Goal: Information Seeking & Learning: Learn about a topic

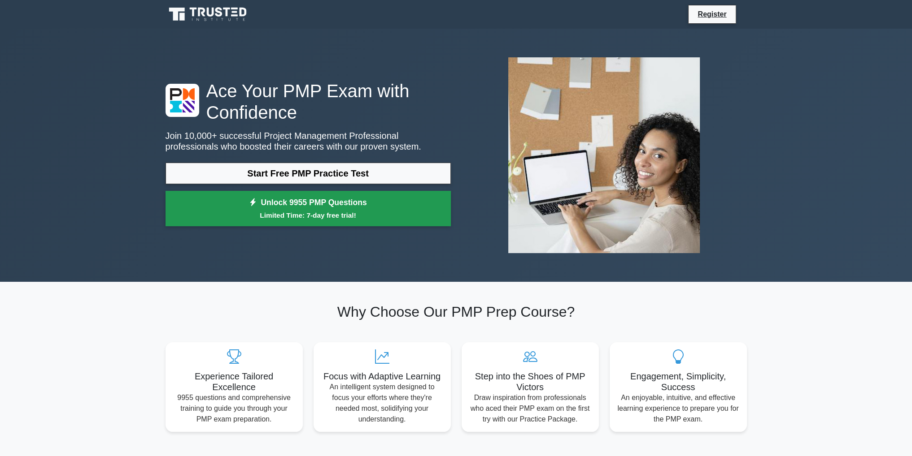
click at [300, 209] on link "Unlock 9955 PMP Questions Limited Time: 7-day free trial!" at bounding box center [307, 209] width 285 height 36
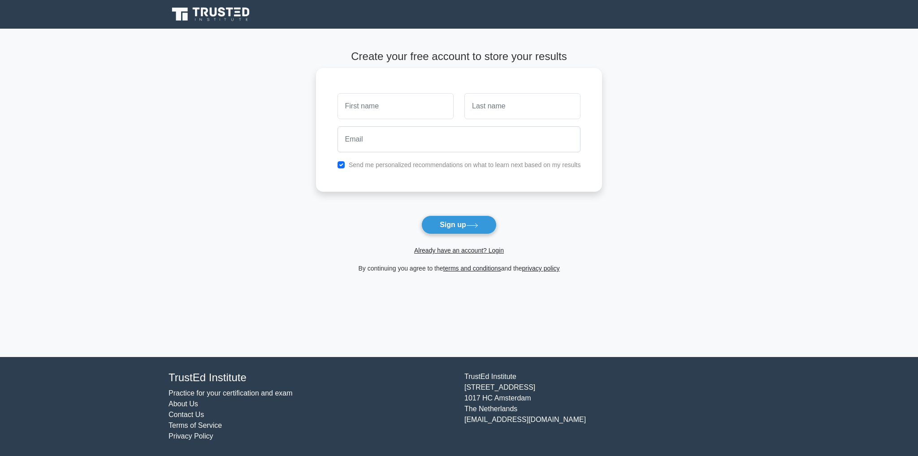
click at [382, 109] on input "text" at bounding box center [396, 106] width 116 height 26
type input "g"
type input "ch"
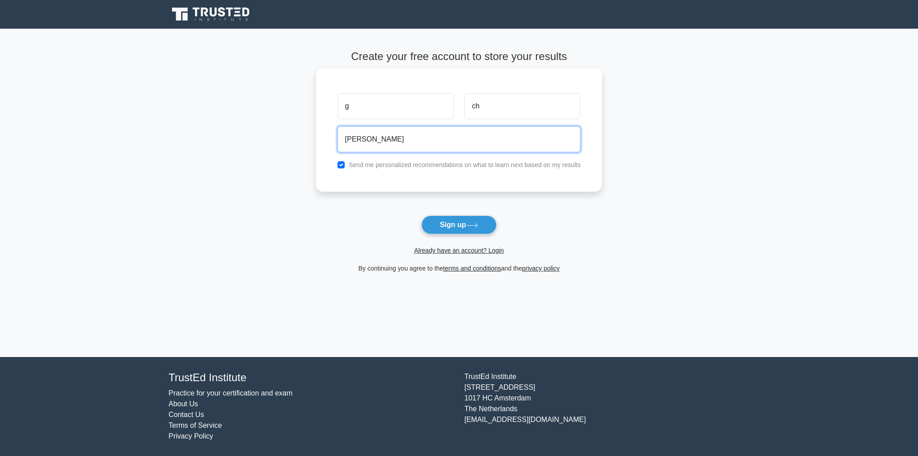
type input "gisellechung@gmail.com"
click at [351, 164] on label "Send me personalized recommendations on what to learn next based on my results" at bounding box center [465, 164] width 232 height 7
drag, startPoint x: 360, startPoint y: 167, endPoint x: 349, endPoint y: 168, distance: 10.4
click at [349, 168] on label "Send me personalized recommendations on what to learn next based on my results" at bounding box center [465, 164] width 232 height 7
click at [344, 168] on div "Send me personalized recommendations on what to learn next based on my results" at bounding box center [459, 165] width 254 height 11
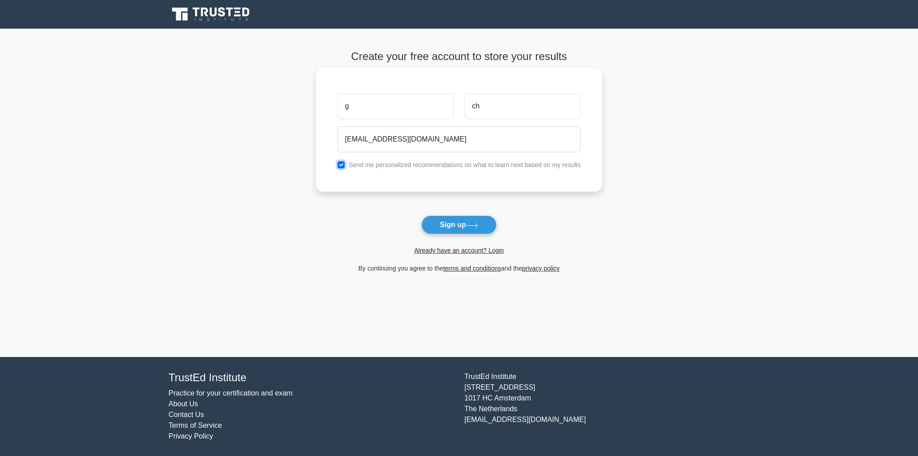
click at [341, 164] on input "checkbox" at bounding box center [341, 164] width 7 height 7
checkbox input "false"
click at [466, 225] on button "Sign up" at bounding box center [459, 225] width 75 height 19
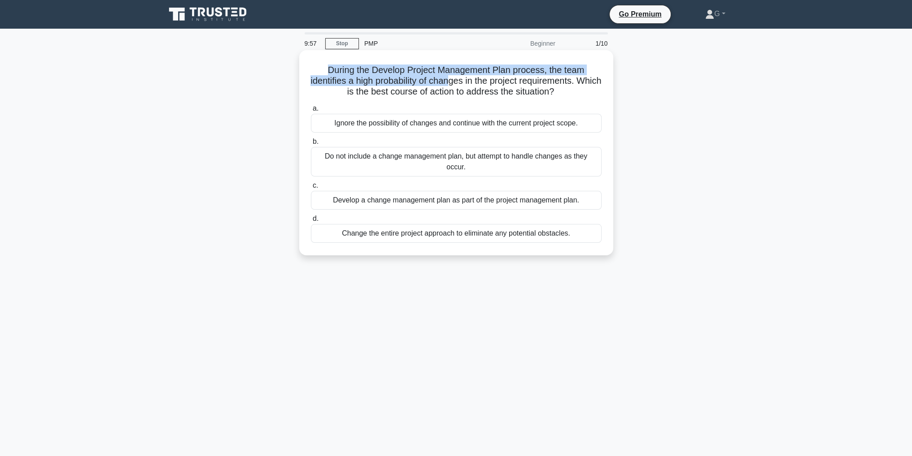
drag, startPoint x: 327, startPoint y: 71, endPoint x: 480, endPoint y: 80, distance: 153.2
click at [466, 79] on h5 "During the Develop Project Management Plan process, the team identifies a high …" at bounding box center [456, 81] width 292 height 33
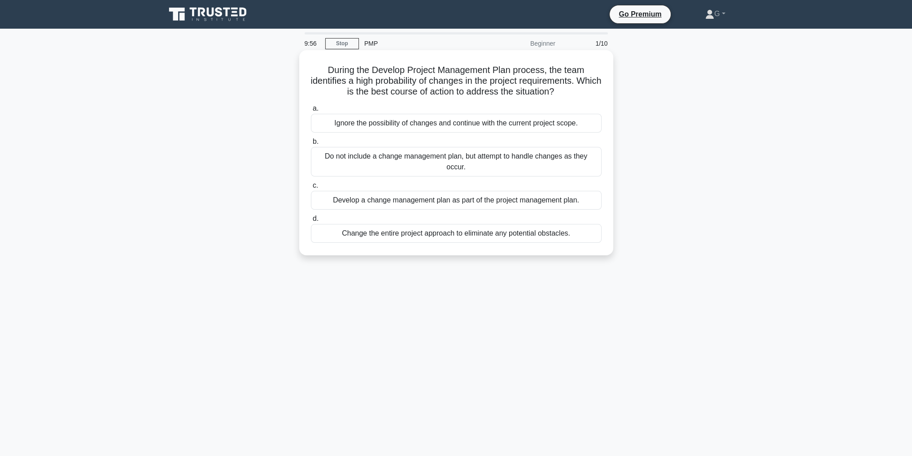
click at [526, 81] on h5 "During the Develop Project Management Plan process, the team identifies a high …" at bounding box center [456, 81] width 292 height 33
drag, startPoint x: 467, startPoint y: 83, endPoint x: 561, endPoint y: 94, distance: 94.3
click at [564, 87] on h5 "During the Develop Project Management Plan process, the team identifies a high …" at bounding box center [456, 81] width 292 height 33
click at [426, 96] on h5 "During the Develop Project Management Plan process, the team identifies a high …" at bounding box center [456, 81] width 292 height 33
click at [315, 112] on span "a." at bounding box center [316, 108] width 6 height 8
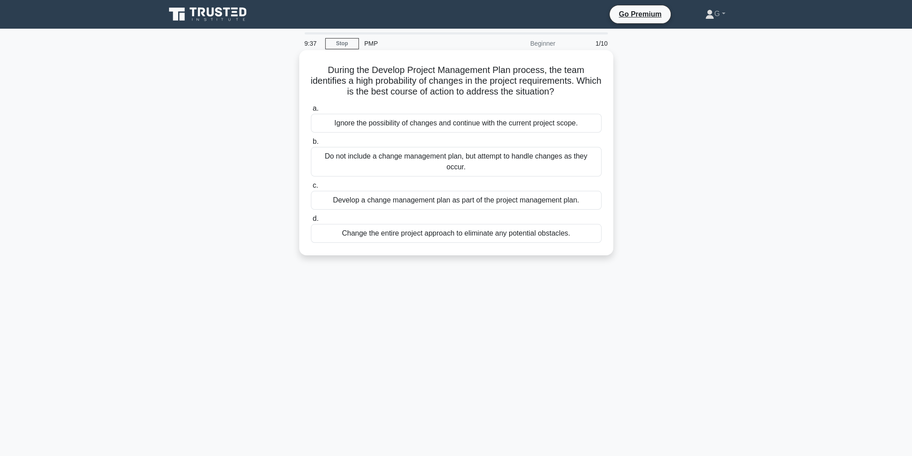
click at [311, 112] on input "a. Ignore the possibility of changes and continue with the current project scop…" at bounding box center [311, 109] width 0 height 6
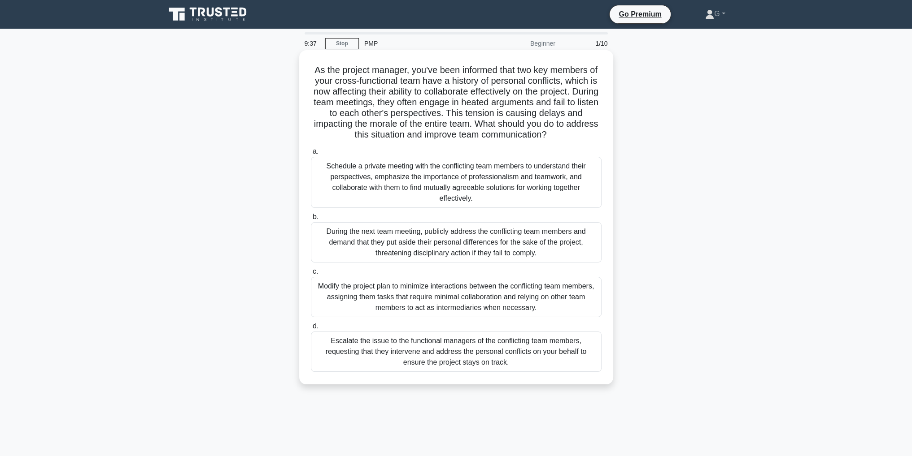
click at [321, 121] on h5 "As the project manager, you've been informed that two key members of your cross…" at bounding box center [456, 103] width 292 height 76
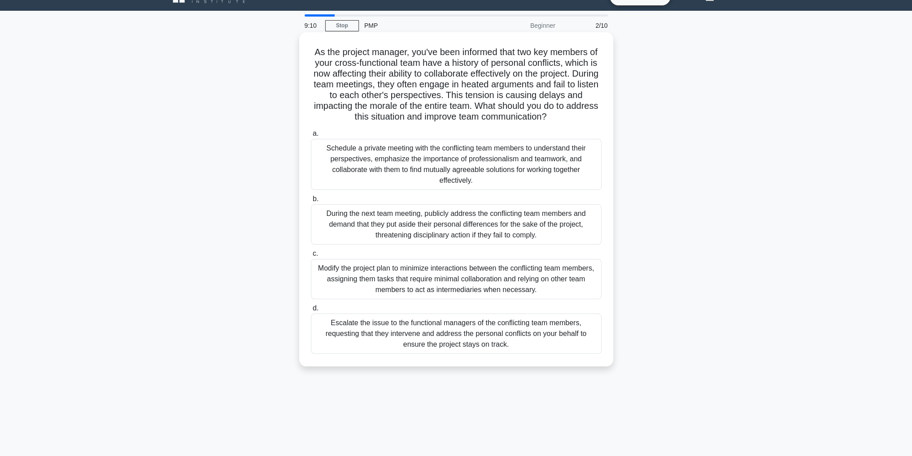
scroll to position [28, 0]
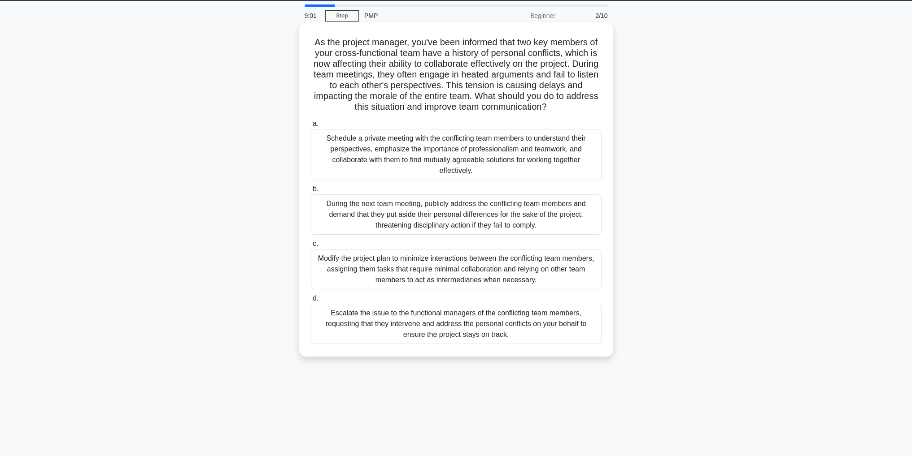
click at [421, 162] on div "Schedule a private meeting with the conflicting team members to understand thei…" at bounding box center [456, 154] width 291 height 51
click at [311, 127] on input "a. Schedule a private meeting with the conflicting team members to understand t…" at bounding box center [311, 124] width 0 height 6
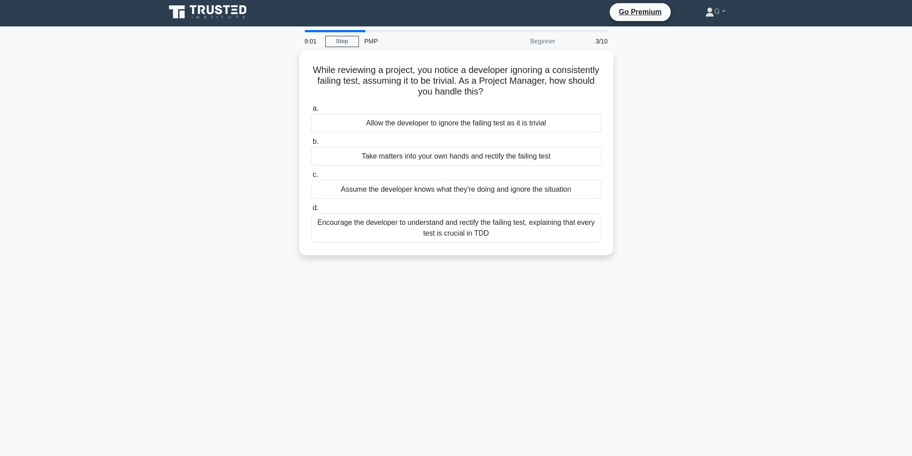
scroll to position [0, 0]
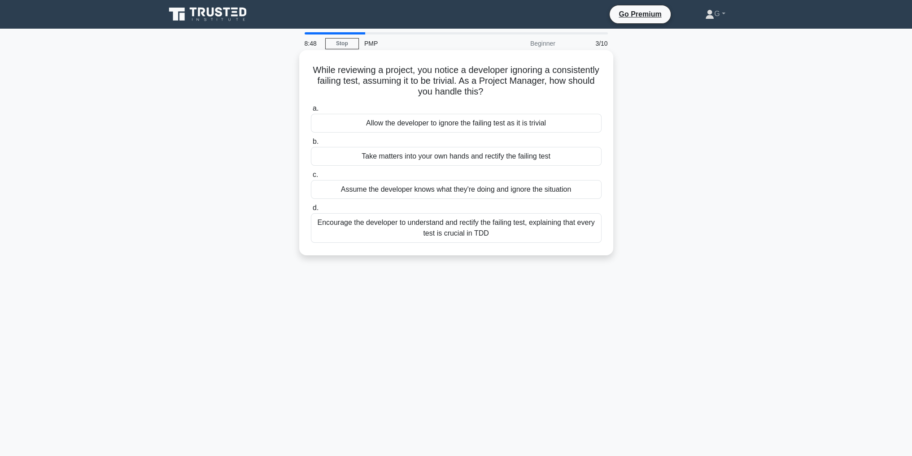
click at [351, 104] on label "a. Allow the developer to ignore the failing test as it is trivial" at bounding box center [456, 118] width 291 height 30
click at [311, 106] on input "a. Allow the developer to ignore the failing test as it is trivial" at bounding box center [311, 109] width 0 height 6
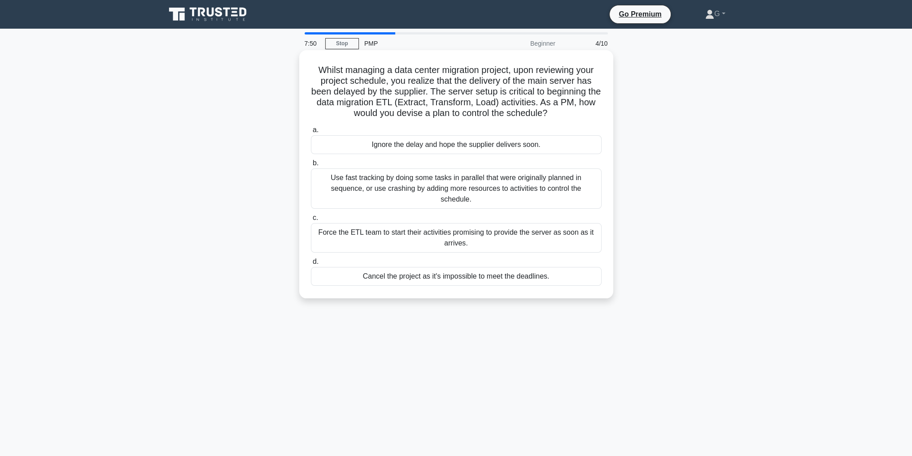
click at [447, 185] on div "Use fast tracking by doing some tasks in parallel that were originally planned …" at bounding box center [456, 189] width 291 height 40
click at [311, 166] on input "b. Use fast tracking by doing some tasks in parallel that were originally plann…" at bounding box center [311, 164] width 0 height 6
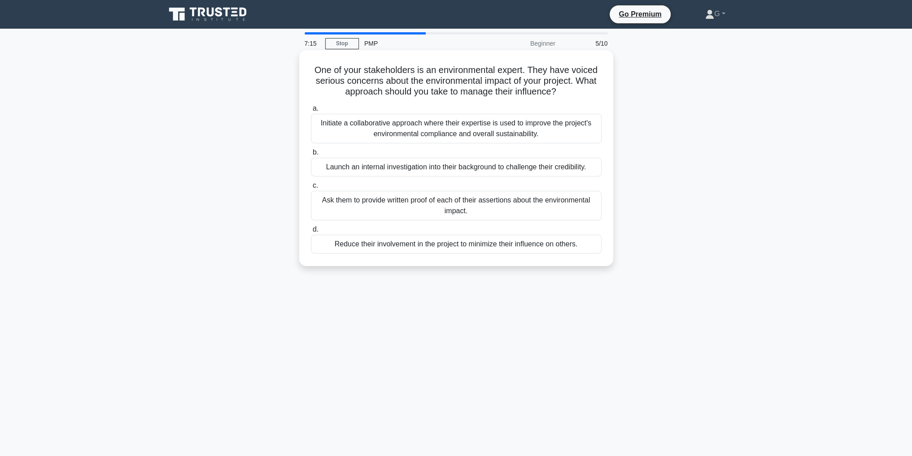
click at [435, 135] on div "Initiate a collaborative approach where their expertise is used to improve the …" at bounding box center [456, 129] width 291 height 30
click at [311, 112] on input "a. Initiate a collaborative approach where their expertise is used to improve t…" at bounding box center [311, 109] width 0 height 6
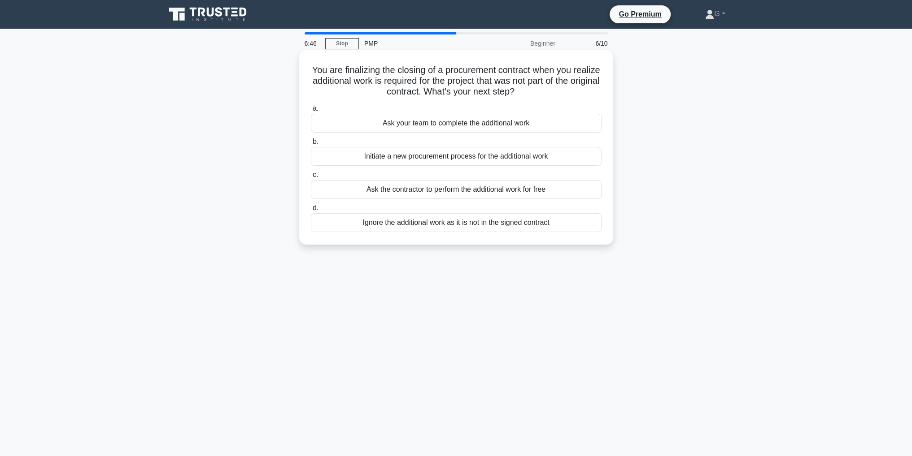
click at [493, 126] on div "Ask your team to complete the additional work" at bounding box center [456, 123] width 291 height 19
click at [311, 112] on input "a. Ask your team to complete the additional work" at bounding box center [311, 109] width 0 height 6
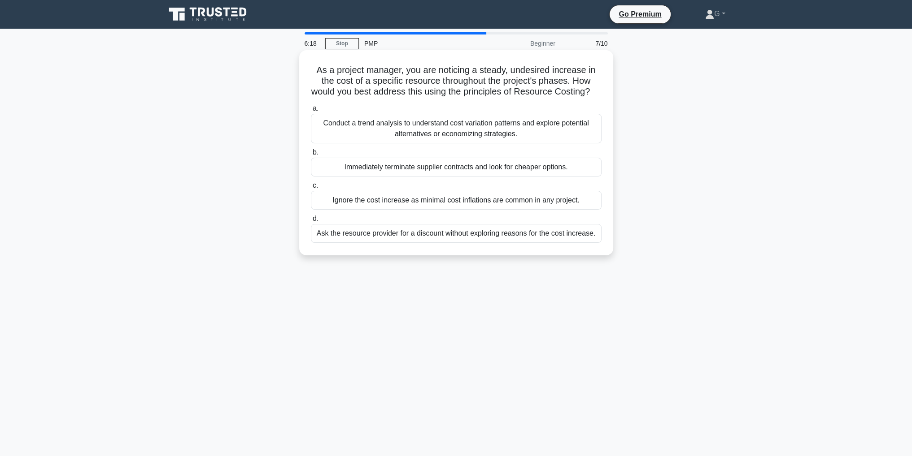
click at [452, 143] on div "Conduct a trend analysis to understand cost variation patterns and explore pote…" at bounding box center [456, 129] width 291 height 30
click at [311, 112] on input "a. Conduct a trend analysis to understand cost variation patterns and explore p…" at bounding box center [311, 109] width 0 height 6
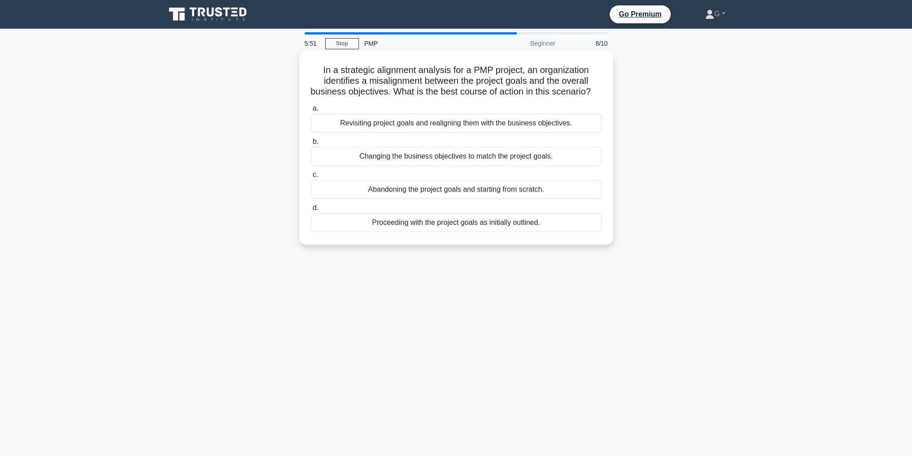
click at [451, 133] on div "Revisiting project goals and realigning them with the business objectives." at bounding box center [456, 123] width 291 height 19
click at [311, 112] on input "a. Revisiting project goals and realigning them with the business objectives." at bounding box center [311, 109] width 0 height 6
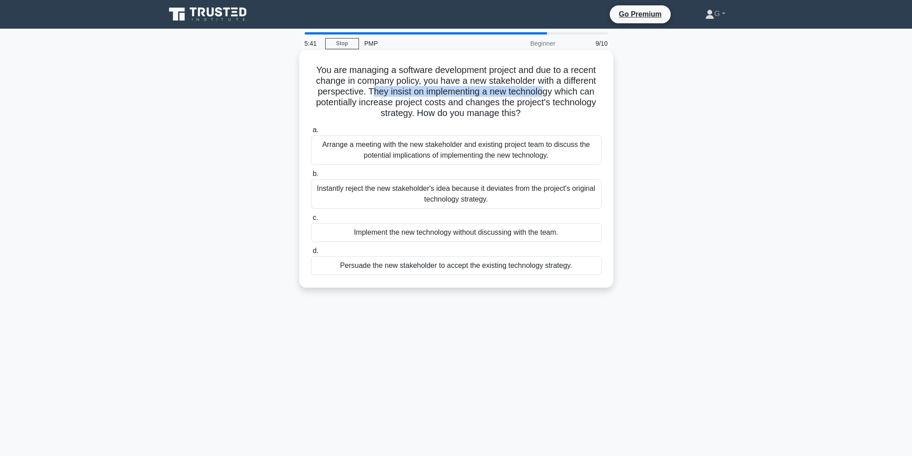
drag, startPoint x: 369, startPoint y: 92, endPoint x: 556, endPoint y: 92, distance: 186.5
click at [549, 93] on h5 "You are managing a software development project and due to a recent change in c…" at bounding box center [456, 92] width 292 height 55
click at [474, 153] on div "Arrange a meeting with the new stakeholder and existing project team to discuss…" at bounding box center [456, 150] width 291 height 30
click at [311, 133] on input "a. Arrange a meeting with the new stakeholder and existing project team to disc…" at bounding box center [311, 130] width 0 height 6
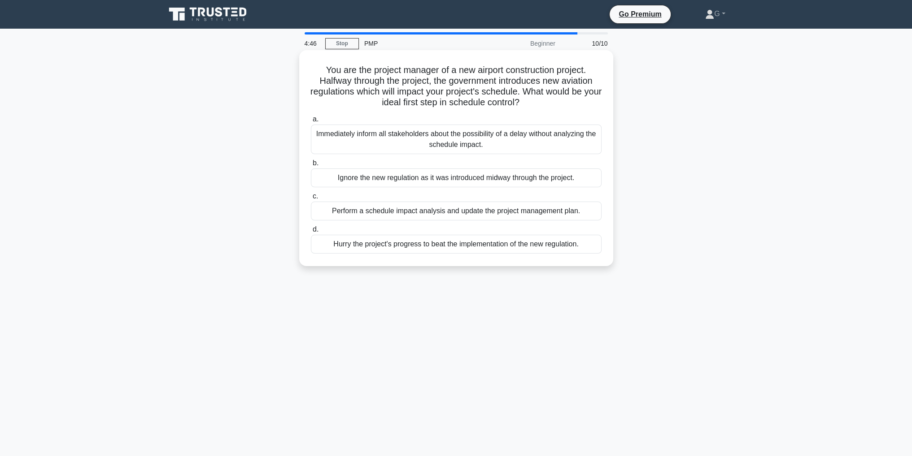
click at [424, 213] on div "Perform a schedule impact analysis and update the project management plan." at bounding box center [456, 211] width 291 height 19
click at [311, 200] on input "c. Perform a schedule impact analysis and update the project management plan." at bounding box center [311, 197] width 0 height 6
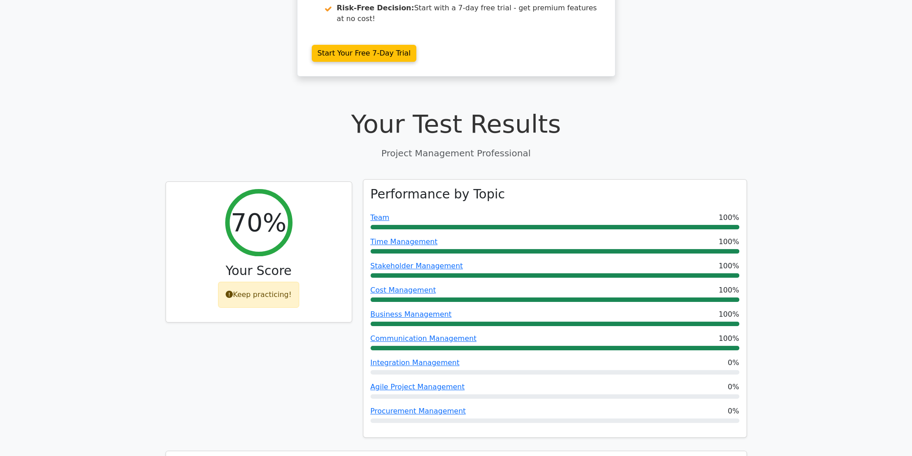
scroll to position [224, 0]
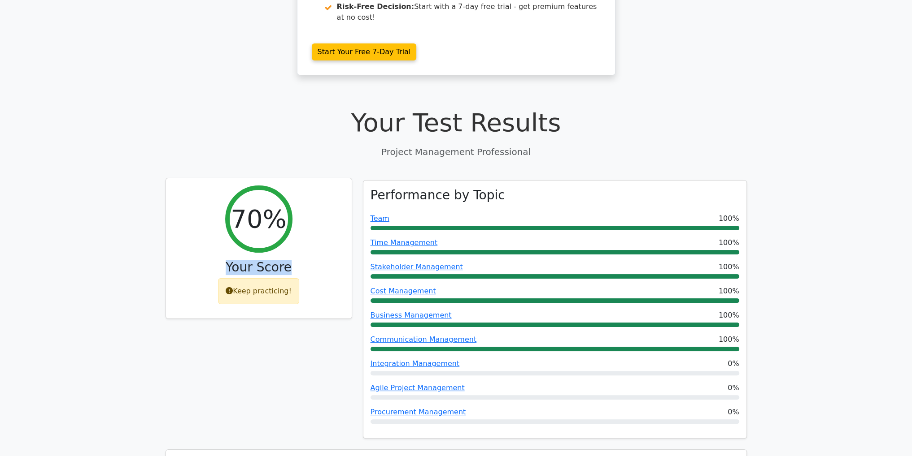
drag, startPoint x: 225, startPoint y: 223, endPoint x: 297, endPoint y: 228, distance: 72.3
click at [297, 260] on h3 "Your Score" at bounding box center [258, 267] width 171 height 15
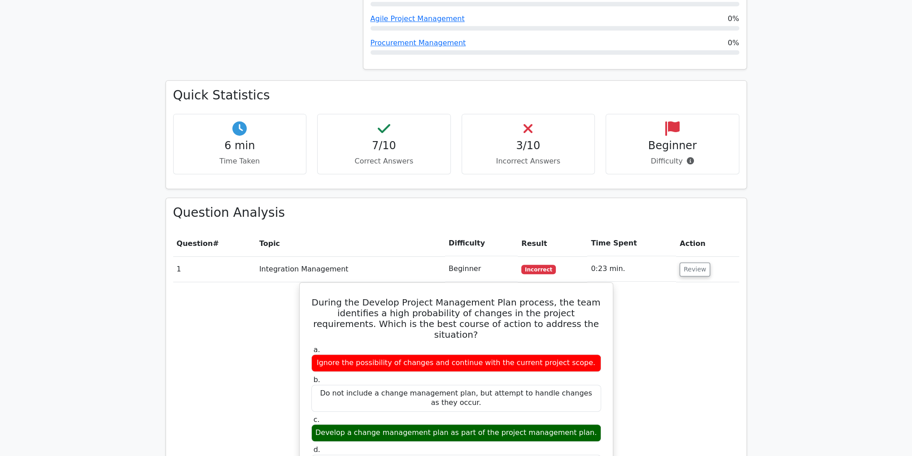
scroll to position [628, 0]
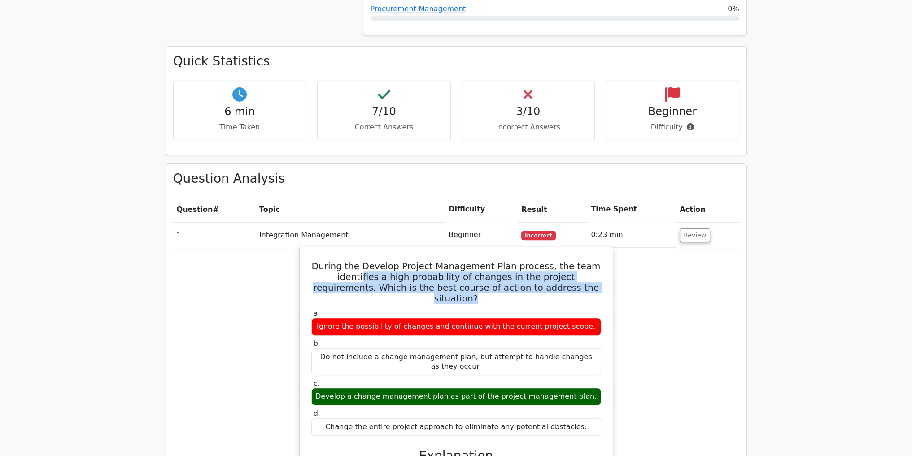
drag, startPoint x: 343, startPoint y: 228, endPoint x: 584, endPoint y: 246, distance: 241.9
click at [584, 261] on h5 "During the Develop Project Management Plan process, the team identifies a high …" at bounding box center [455, 282] width 291 height 43
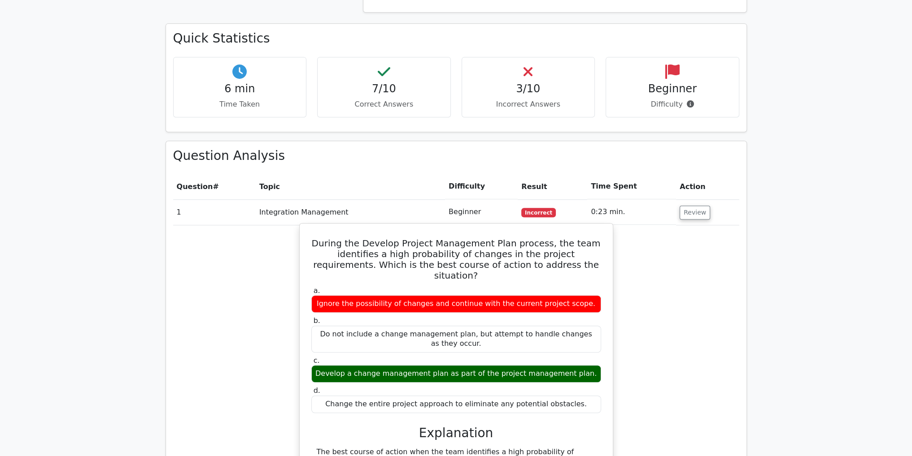
scroll to position [673, 0]
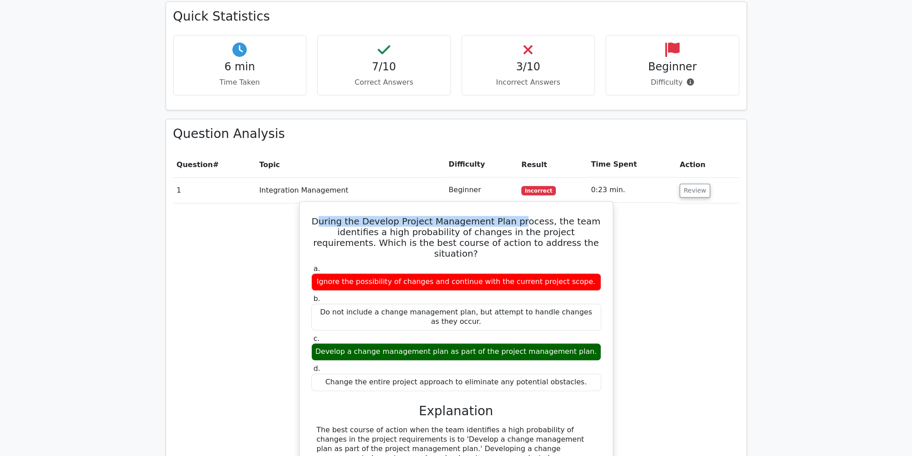
drag, startPoint x: 333, startPoint y: 180, endPoint x: 524, endPoint y: 180, distance: 191.0
click at [524, 216] on h5 "During the Develop Project Management Plan process, the team identifies a high …" at bounding box center [455, 237] width 291 height 43
drag, startPoint x: 374, startPoint y: 172, endPoint x: 557, endPoint y: 180, distance: 183.6
click at [556, 216] on h5 "During the Develop Project Management Plan process, the team identifies a high …" at bounding box center [455, 237] width 291 height 43
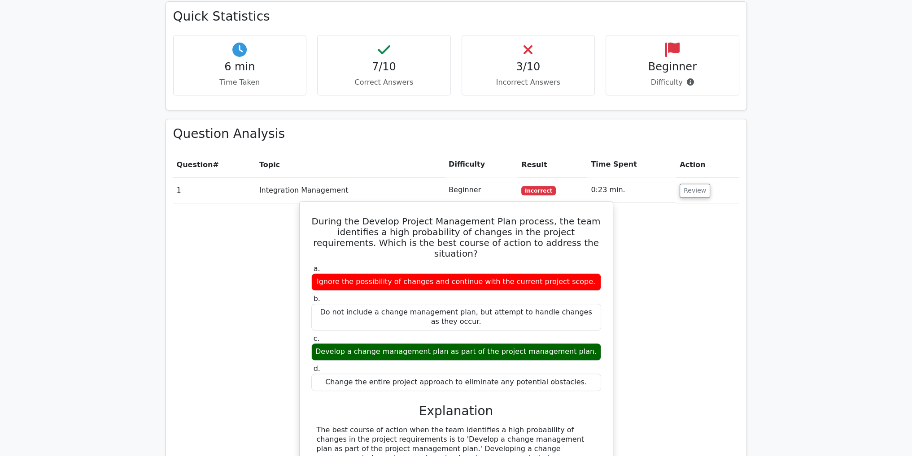
click at [562, 216] on h5 "During the Develop Project Management Plan process, the team identifies a high …" at bounding box center [455, 237] width 291 height 43
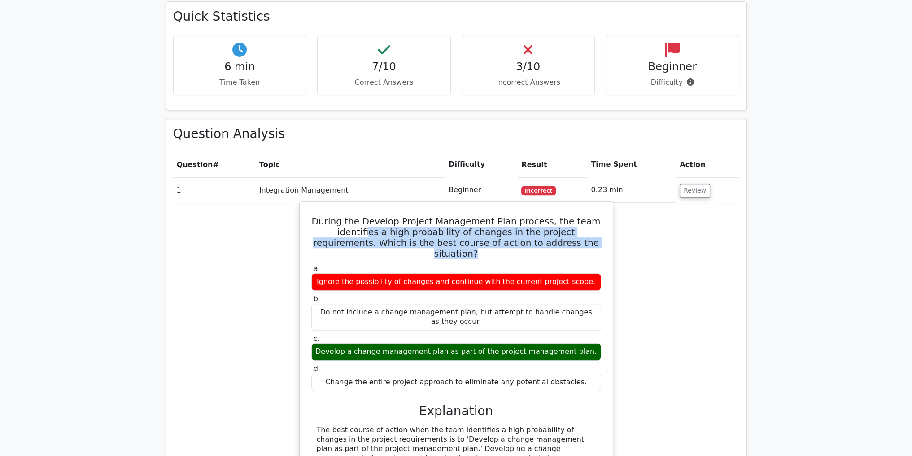
drag, startPoint x: 348, startPoint y: 185, endPoint x: 583, endPoint y: 203, distance: 235.2
click at [583, 216] on h5 "During the Develop Project Management Plan process, the team identifies a high …" at bounding box center [455, 237] width 291 height 43
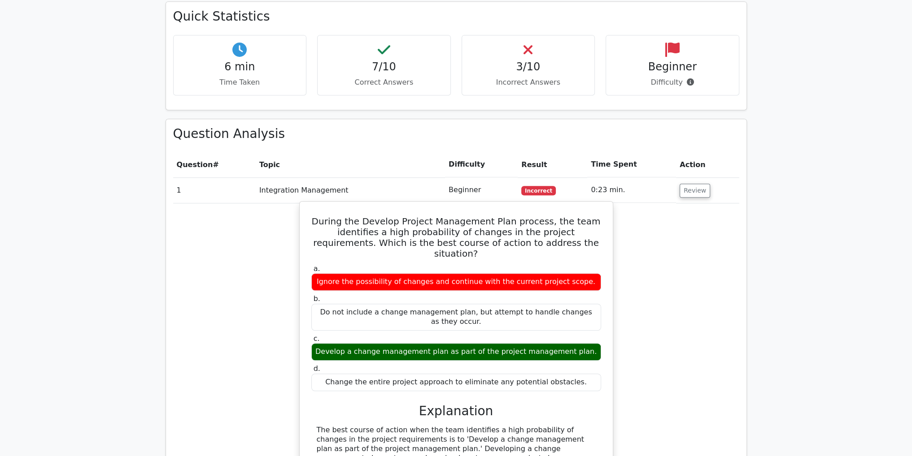
drag, startPoint x: 369, startPoint y: 295, endPoint x: 502, endPoint y: 295, distance: 132.7
click at [502, 343] on div "Develop a change management plan as part of the project management plan." at bounding box center [456, 351] width 290 height 17
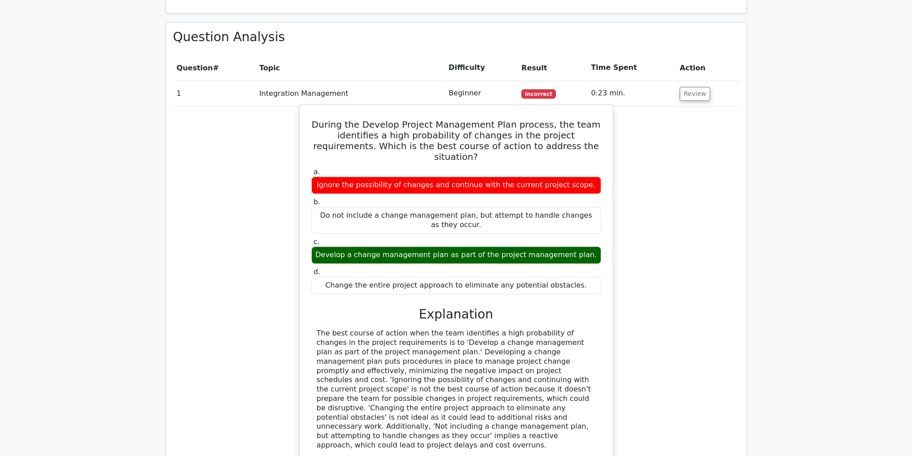
scroll to position [807, 0]
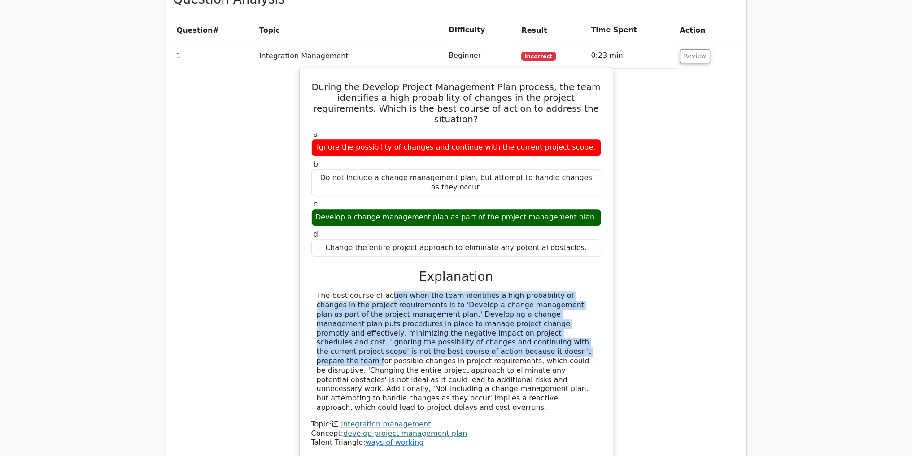
drag, startPoint x: 330, startPoint y: 241, endPoint x: 549, endPoint y: 282, distance: 223.6
click at [549, 291] on div "The best course of action when the team identifies a high probability of change…" at bounding box center [456, 351] width 279 height 121
click at [463, 291] on div "The best course of action when the team identifies a high probability of change…" at bounding box center [456, 351] width 279 height 121
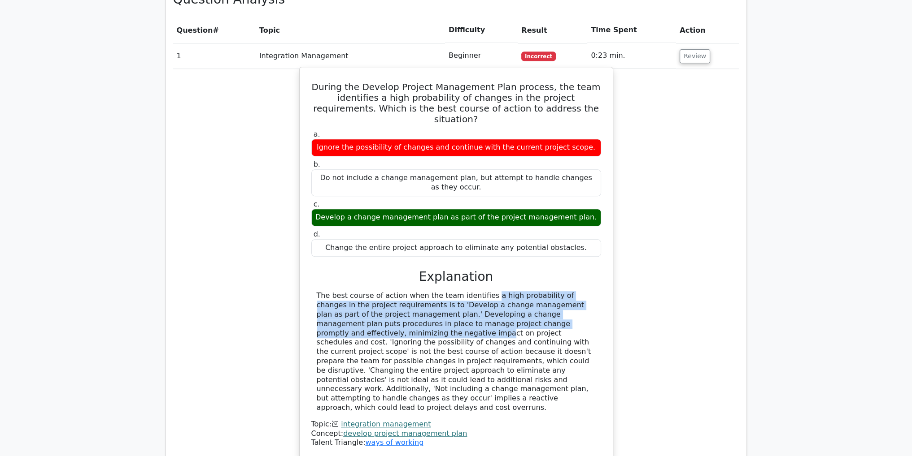
drag, startPoint x: 425, startPoint y: 243, endPoint x: 500, endPoint y: 266, distance: 78.7
click at [506, 291] on div "The best course of action when the team identifies a high probability of change…" at bounding box center [456, 351] width 279 height 121
click at [489, 291] on div "The best course of action when the team identifies a high probability of change…" at bounding box center [456, 351] width 279 height 121
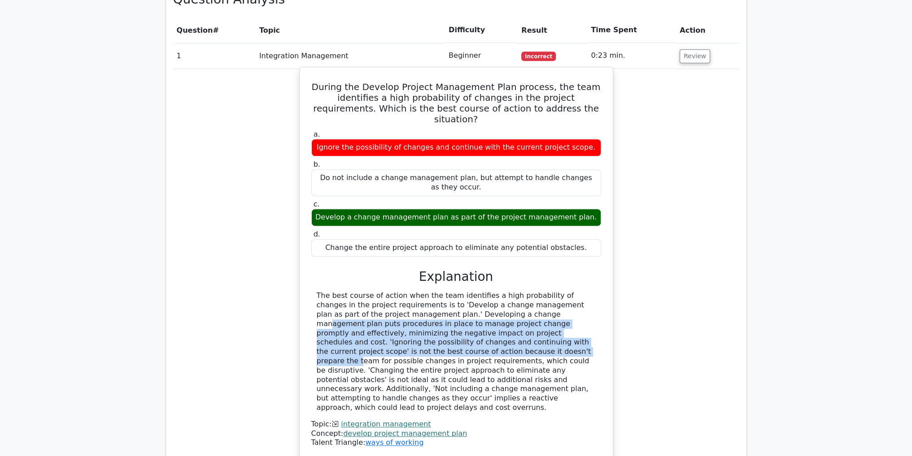
drag, startPoint x: 400, startPoint y: 263, endPoint x: 536, endPoint y: 284, distance: 137.9
click at [536, 291] on div "The best course of action when the team identifies a high probability of change…" at bounding box center [456, 351] width 279 height 121
click at [501, 291] on div "The best course of action when the team identifies a high probability of change…" at bounding box center [456, 351] width 279 height 121
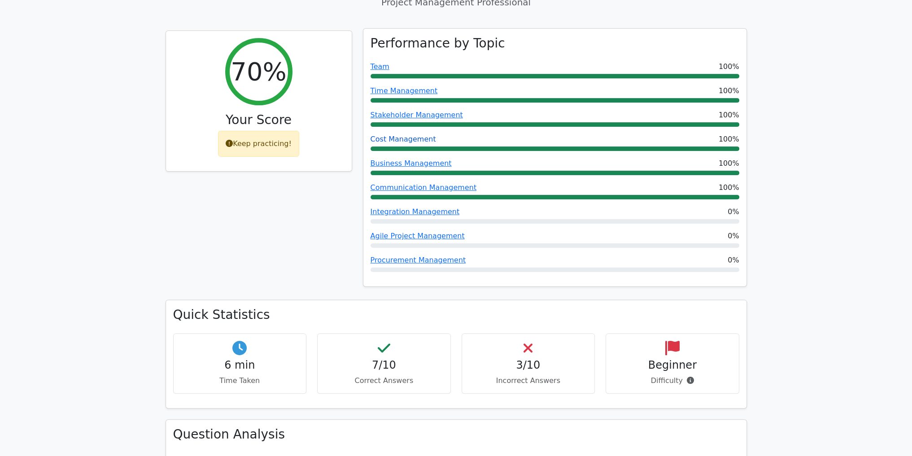
scroll to position [404, 0]
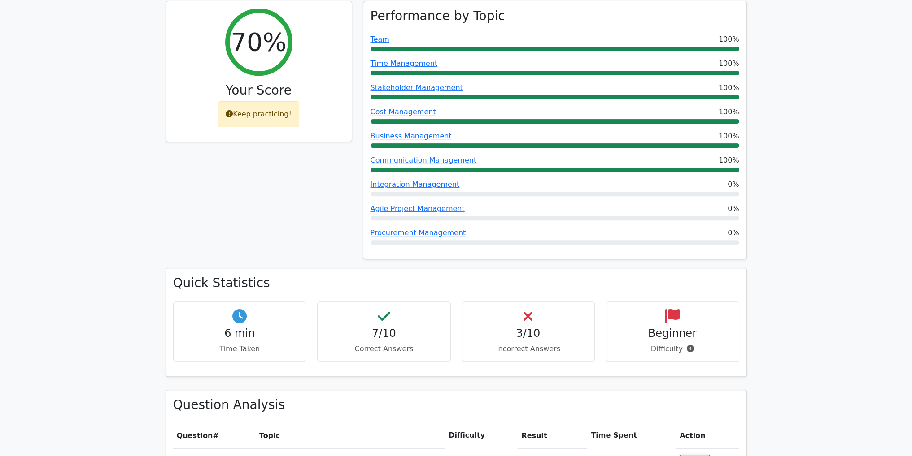
click at [528, 327] on h4 "3/10" at bounding box center [528, 333] width 118 height 13
click at [372, 302] on div "7/10 Correct Answers" at bounding box center [384, 332] width 134 height 61
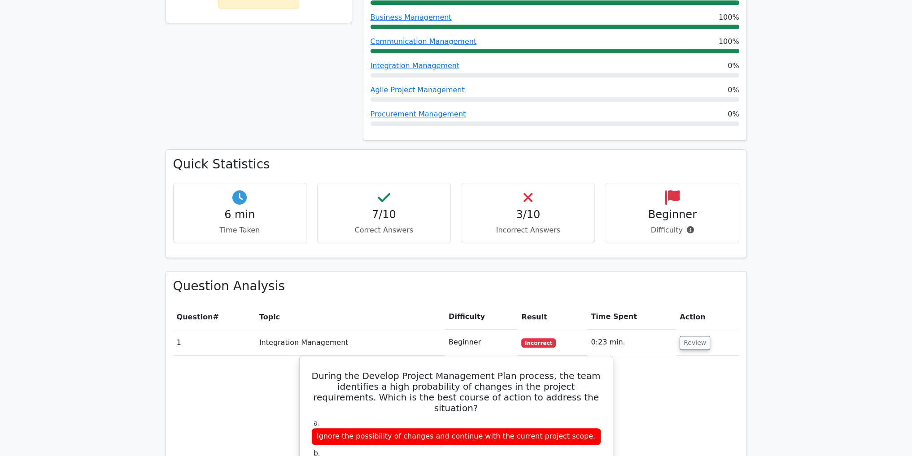
scroll to position [538, 0]
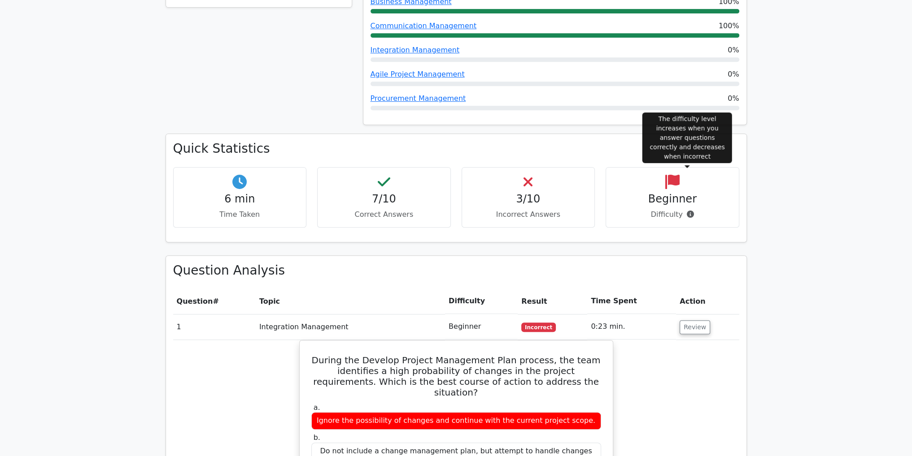
click at [691, 211] on icon at bounding box center [690, 214] width 7 height 7
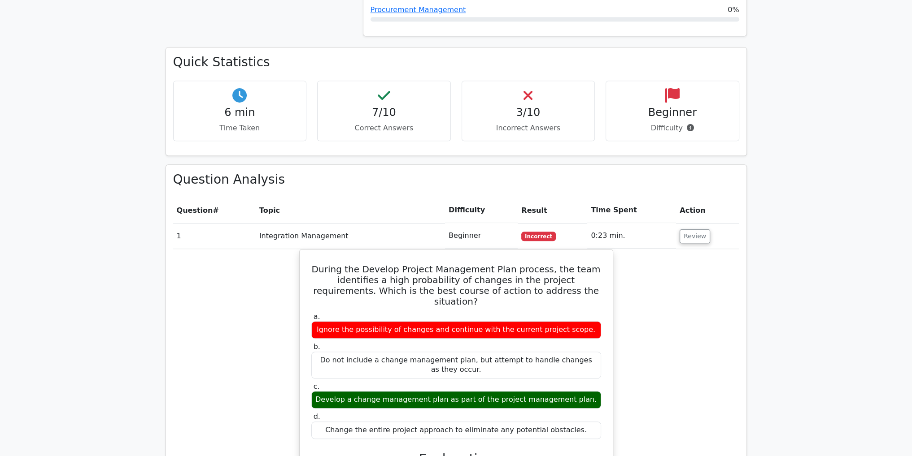
scroll to position [628, 0]
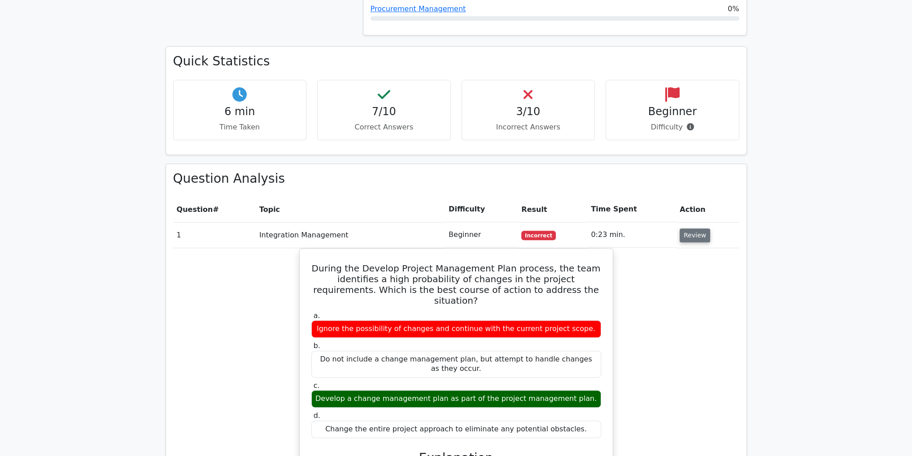
click at [687, 229] on button "Review" at bounding box center [694, 236] width 30 height 14
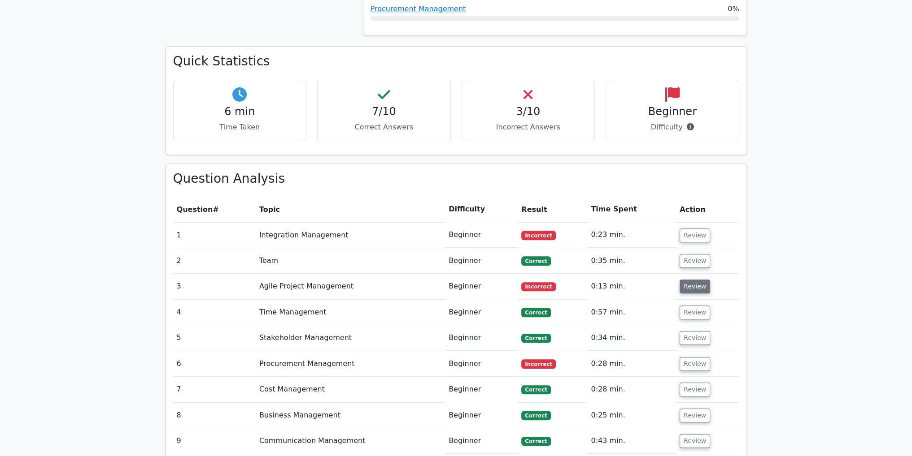
click at [694, 280] on button "Review" at bounding box center [694, 287] width 30 height 14
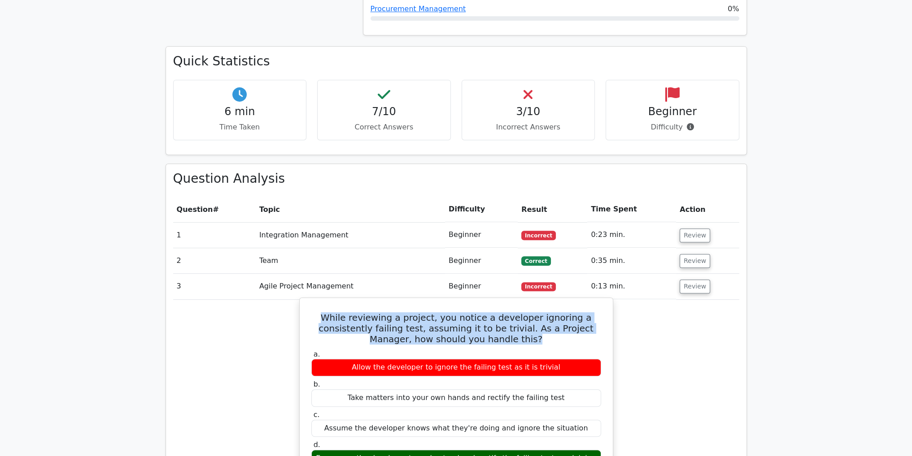
drag, startPoint x: 334, startPoint y: 273, endPoint x: 565, endPoint y: 292, distance: 232.2
click at [565, 313] on h5 "While reviewing a project, you notice a developer ignoring a consistently faili…" at bounding box center [455, 329] width 291 height 32
click at [551, 313] on h5 "While reviewing a project, you notice a developer ignoring a consistently faili…" at bounding box center [455, 329] width 291 height 32
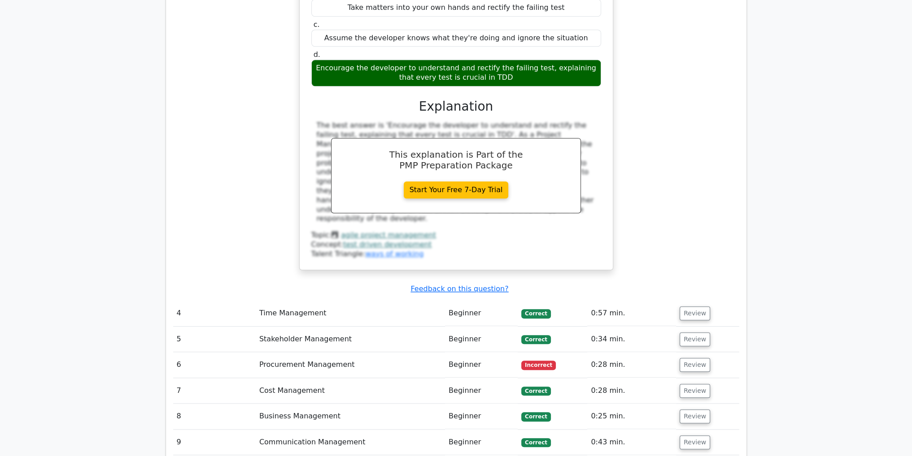
scroll to position [1076, 0]
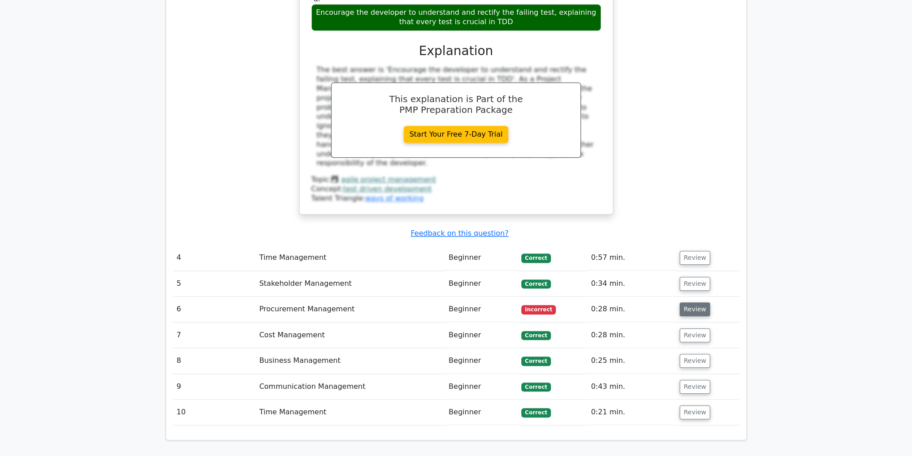
click at [686, 303] on button "Review" at bounding box center [694, 310] width 30 height 14
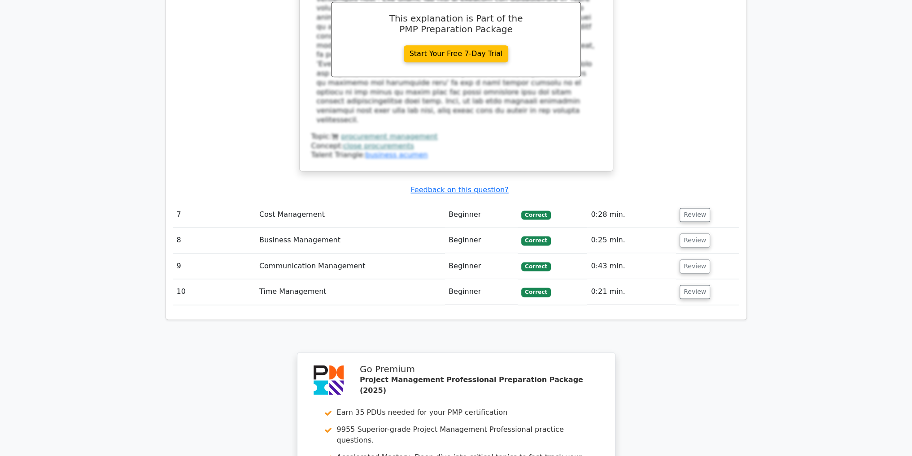
scroll to position [1794, 0]
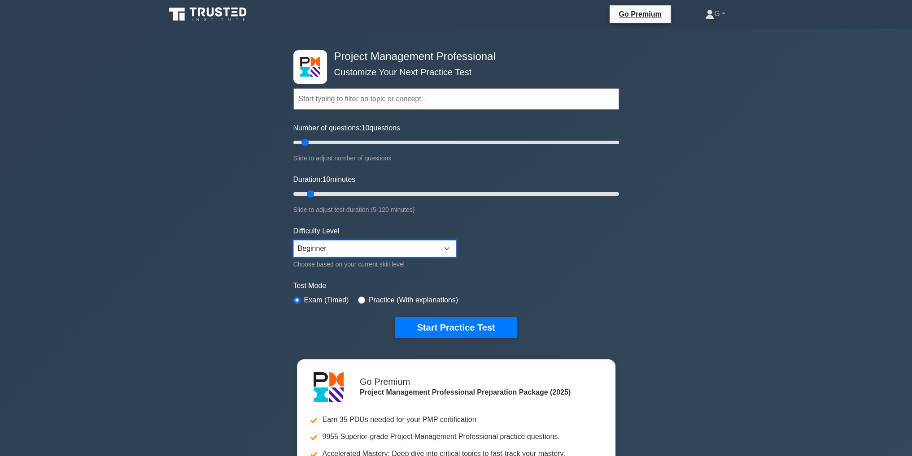
click at [322, 248] on select "Beginner Intermediate Expert" at bounding box center [374, 248] width 163 height 17
click at [530, 241] on form "Topics Scope Management Time Management Cost Management Quality Management Risk…" at bounding box center [456, 199] width 326 height 277
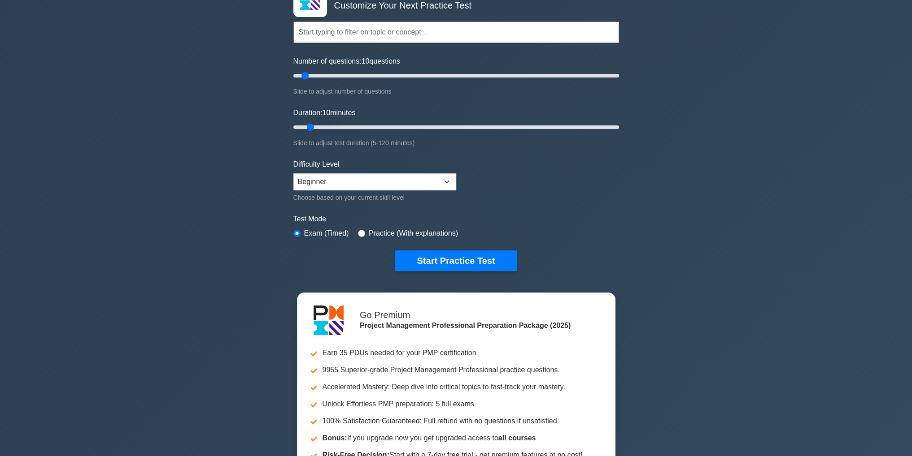
scroll to position [45, 0]
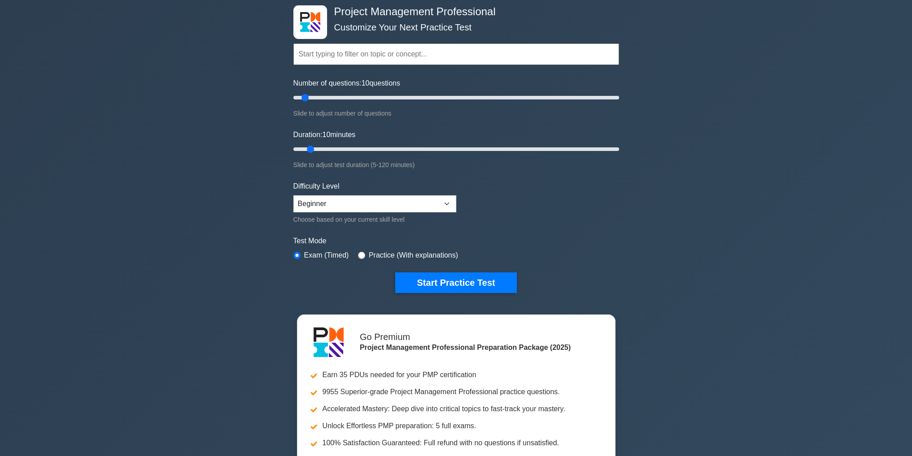
click at [359, 60] on input "text" at bounding box center [456, 54] width 326 height 22
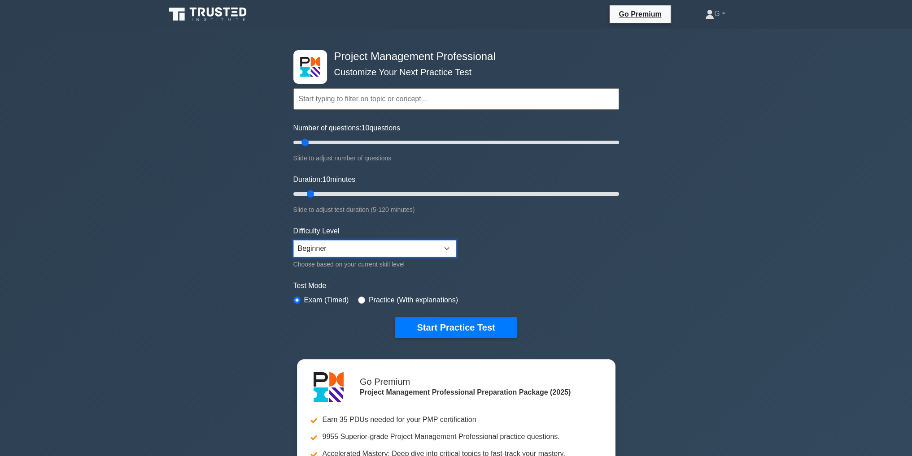
click at [324, 244] on select "Beginner Intermediate Expert" at bounding box center [374, 248] width 163 height 17
select select "intermediate"
click at [293, 240] on select "Beginner Intermediate Expert" at bounding box center [374, 248] width 163 height 17
click at [242, 263] on div "Project Management Professional Customize Your Next Practice Test Topics Scope …" at bounding box center [456, 311] width 912 height 564
click at [458, 326] on button "Start Practice Test" at bounding box center [455, 327] width 121 height 21
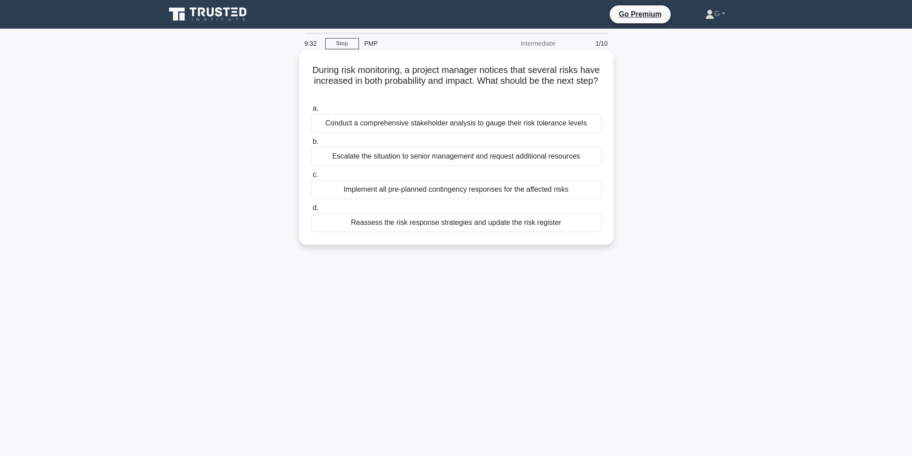
click at [450, 221] on div "Reassess the risk response strategies and update the risk register" at bounding box center [456, 222] width 291 height 19
click at [311, 211] on input "d. Reassess the risk response strategies and update the risk register" at bounding box center [311, 208] width 0 height 6
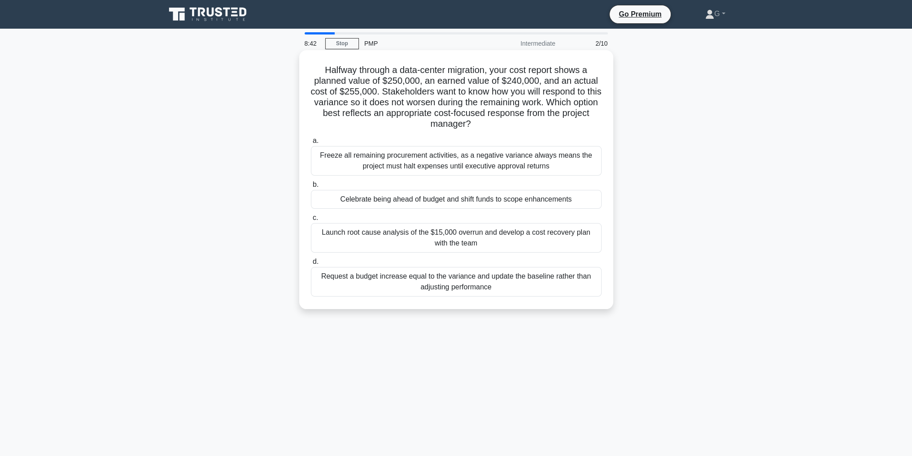
click at [378, 233] on div "Launch root cause analysis of the $15,000 overrun and develop a cost recovery p…" at bounding box center [456, 238] width 291 height 30
click at [311, 221] on input "c. Launch root cause analysis of the $15,000 overrun and develop a cost recover…" at bounding box center [311, 218] width 0 height 6
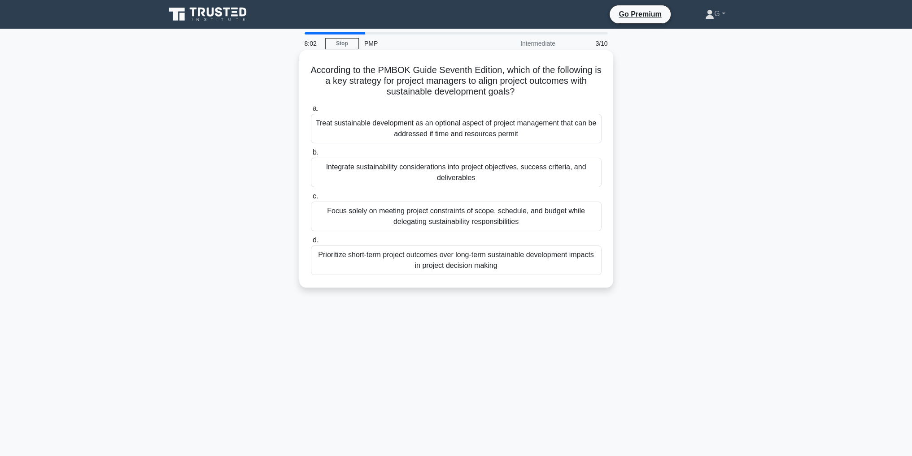
click at [389, 178] on div "Integrate sustainability considerations into project objectives, success criter…" at bounding box center [456, 173] width 291 height 30
click at [311, 156] on input "b. Integrate sustainability considerations into project objectives, success cri…" at bounding box center [311, 153] width 0 height 6
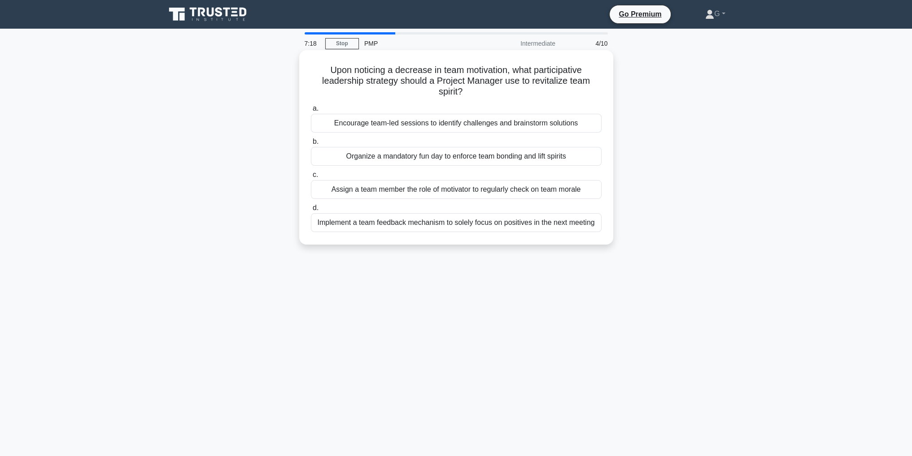
click at [432, 122] on div "Encourage team-led sessions to identify challenges and brainstorm solutions" at bounding box center [456, 123] width 291 height 19
click at [311, 112] on input "a. Encourage team-led sessions to identify challenges and brainstorm solutions" at bounding box center [311, 109] width 0 height 6
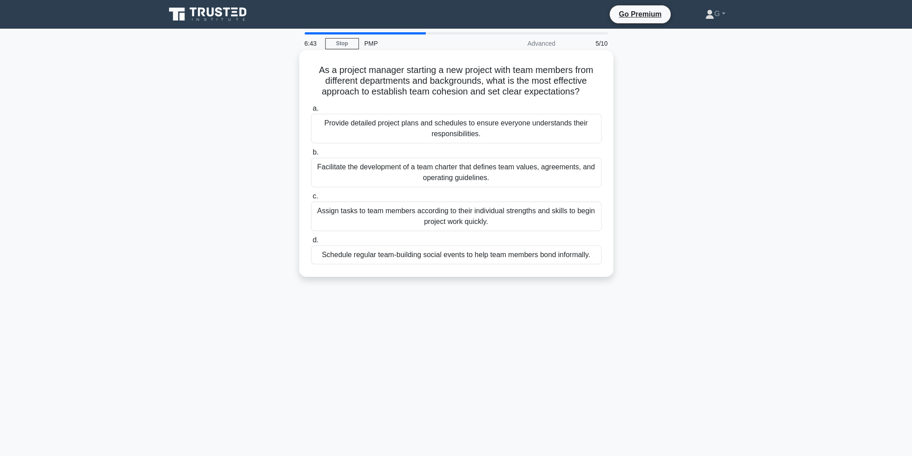
click at [394, 176] on div "Facilitate the development of a team charter that defines team values, agreemen…" at bounding box center [456, 173] width 291 height 30
click at [311, 156] on input "b. Facilitate the development of a team charter that defines team values, agree…" at bounding box center [311, 153] width 0 height 6
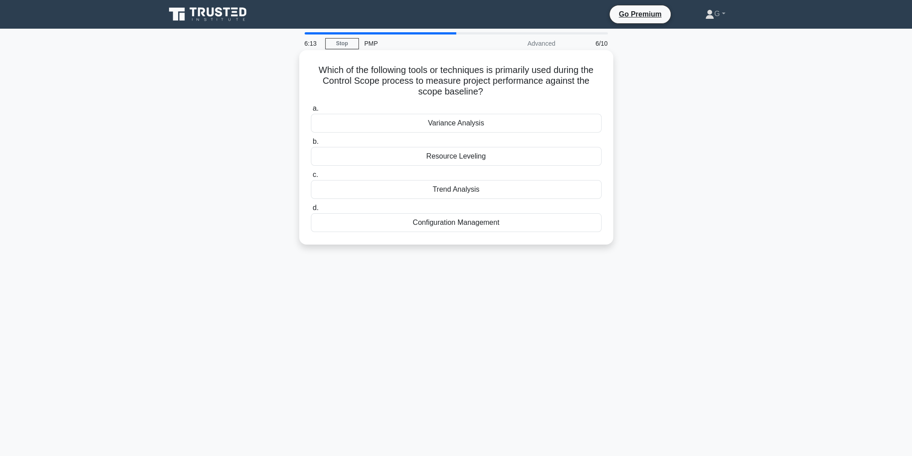
click at [459, 127] on div "Variance Analysis" at bounding box center [456, 123] width 291 height 19
click at [311, 112] on input "a. Variance Analysis" at bounding box center [311, 109] width 0 height 6
click at [463, 156] on div "democratic" at bounding box center [456, 156] width 291 height 19
click at [311, 145] on input "b. democratic" at bounding box center [311, 142] width 0 height 6
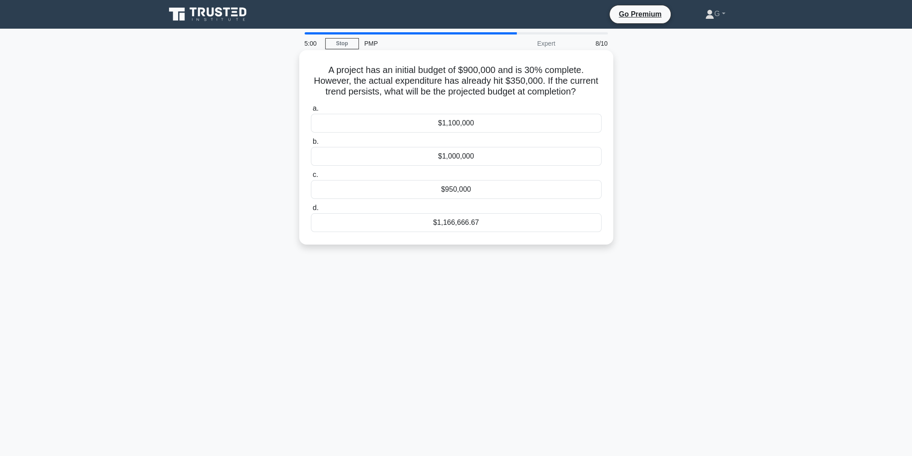
drag, startPoint x: 547, startPoint y: 82, endPoint x: 591, endPoint y: 91, distance: 44.8
click at [591, 91] on h5 "A project has an initial budget of $900,000 and is 30% complete. However, the a…" at bounding box center [456, 81] width 292 height 33
click at [470, 130] on div "$1,100,000" at bounding box center [456, 123] width 291 height 19
click at [311, 112] on input "a. $1,100,000" at bounding box center [311, 109] width 0 height 6
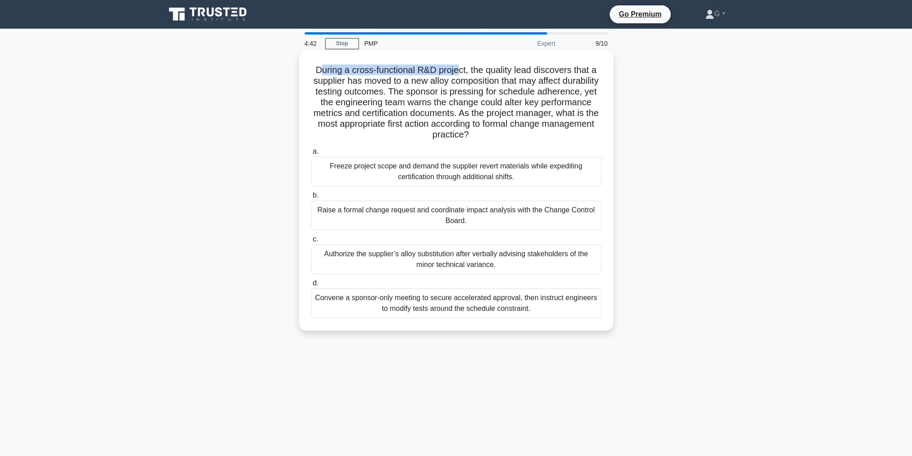
drag, startPoint x: 326, startPoint y: 74, endPoint x: 467, endPoint y: 73, distance: 140.4
click at [461, 73] on h5 "During a cross-functional R&D project, the quality lead discovers that a suppli…" at bounding box center [456, 103] width 292 height 76
drag, startPoint x: 473, startPoint y: 71, endPoint x: 583, endPoint y: 74, distance: 109.9
click at [583, 74] on h5 "During a cross-functional R&D project, the quality lead discovers that a suppli…" at bounding box center [456, 103] width 292 height 76
drag, startPoint x: 357, startPoint y: 83, endPoint x: 474, endPoint y: 84, distance: 116.6
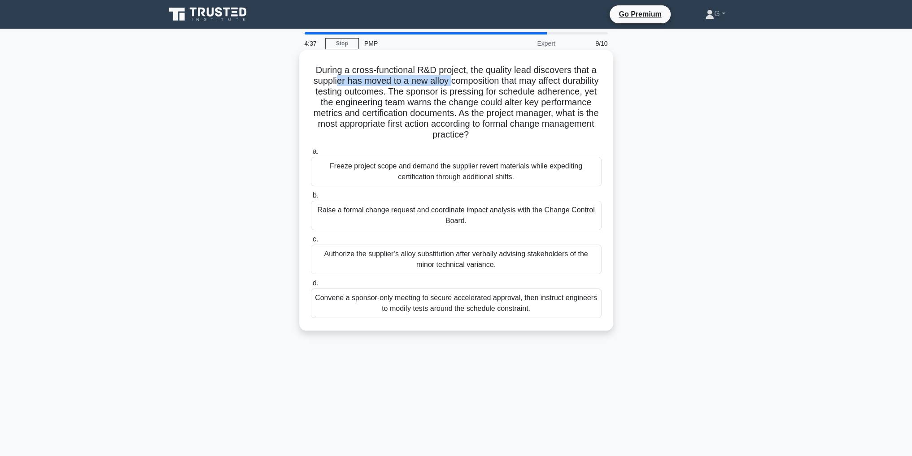
click at [472, 84] on h5 "During a cross-functional R&D project, the quality lead discovers that a suppli…" at bounding box center [456, 103] width 292 height 76
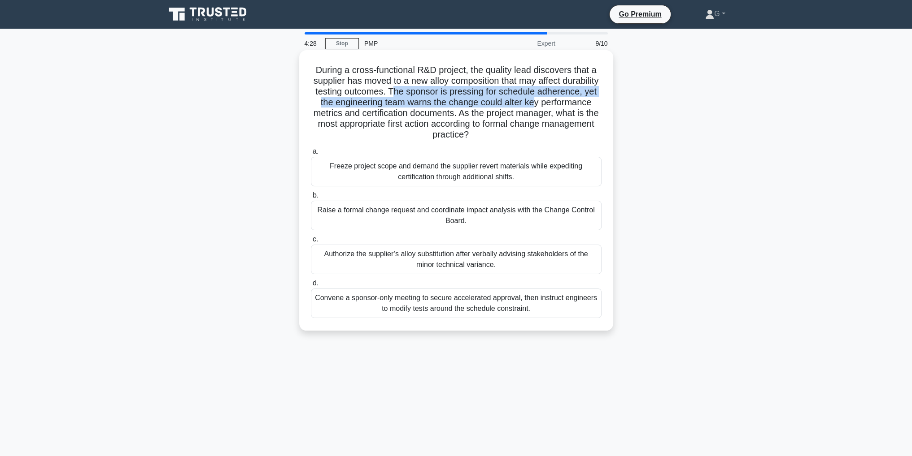
drag, startPoint x: 443, startPoint y: 91, endPoint x: 594, endPoint y: 101, distance: 151.4
click at [596, 100] on h5 "During a cross-functional R&D project, the quality lead discovers that a suppli…" at bounding box center [456, 103] width 292 height 76
drag, startPoint x: 351, startPoint y: 123, endPoint x: 515, endPoint y: 130, distance: 164.3
click at [515, 130] on h5 "During a cross-functional R&D project, the quality lead discovers that a suppli…" at bounding box center [456, 103] width 292 height 76
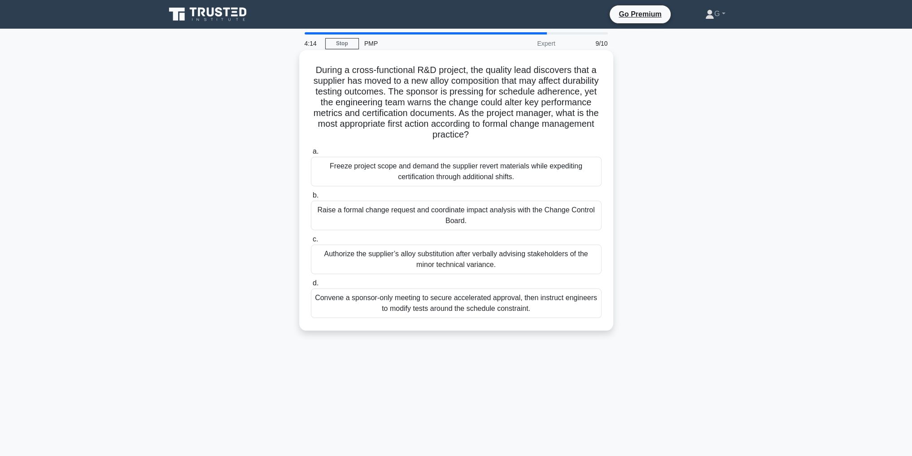
click at [479, 135] on icon ".spinner_0XTQ{transform-origin:center;animation:spinner_y6GP .75s linear infini…" at bounding box center [474, 135] width 11 height 11
click at [464, 217] on div "Raise a formal change request and coordinate impact analysis with the Change Co…" at bounding box center [456, 216] width 291 height 30
click at [311, 199] on input "b. Raise a formal change request and coordinate impact analysis with the Change…" at bounding box center [311, 196] width 0 height 6
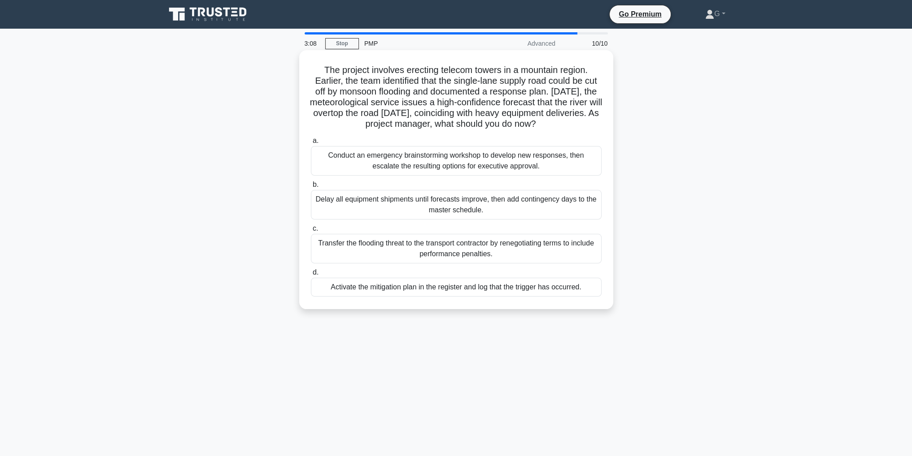
drag, startPoint x: 473, startPoint y: 115, endPoint x: 583, endPoint y: 129, distance: 110.7
click at [583, 129] on h5 "The project involves erecting telecom towers in a mountain region. Earlier, the…" at bounding box center [456, 97] width 292 height 65
click at [574, 119] on h5 "The project involves erecting telecom towers in a mountain region. Earlier, the…" at bounding box center [456, 97] width 292 height 65
click at [378, 291] on div "Activate the mitigation plan in the register and log that the trigger has occur…" at bounding box center [456, 287] width 291 height 19
click at [311, 276] on input "d. Activate the mitigation plan in the register and log that the trigger has oc…" at bounding box center [311, 273] width 0 height 6
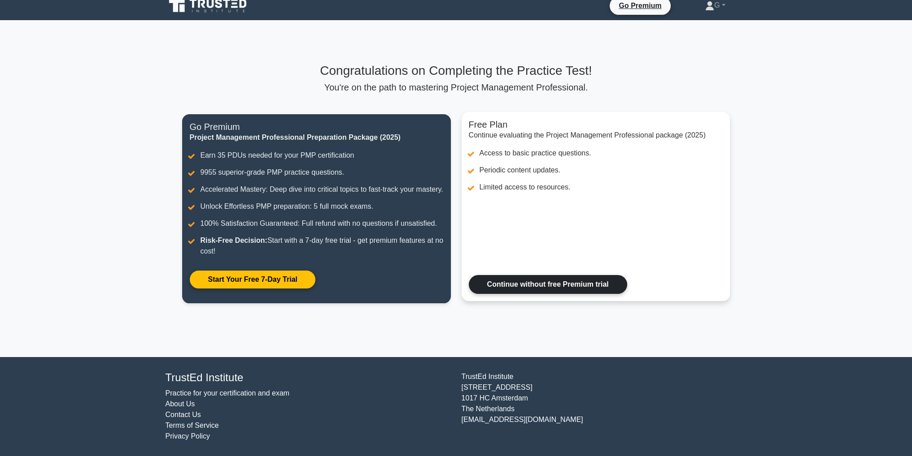
scroll to position [19, 0]
click at [521, 282] on link "Continue without free Premium trial" at bounding box center [548, 284] width 158 height 19
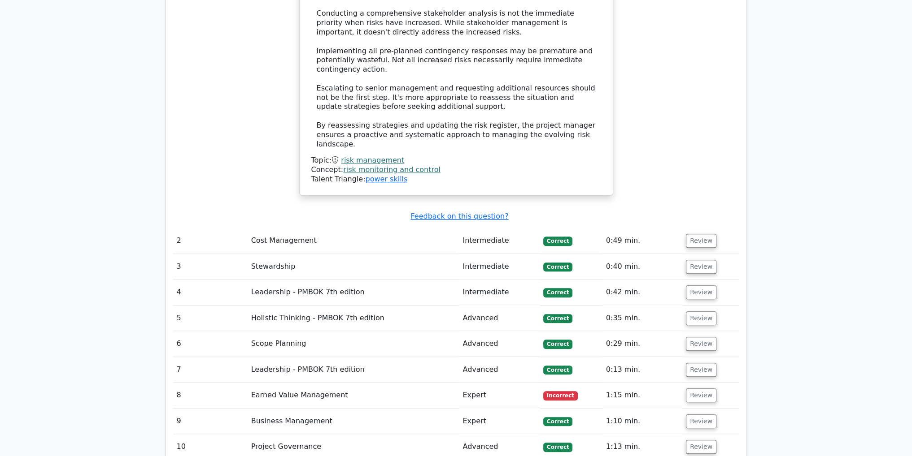
scroll to position [1300, 0]
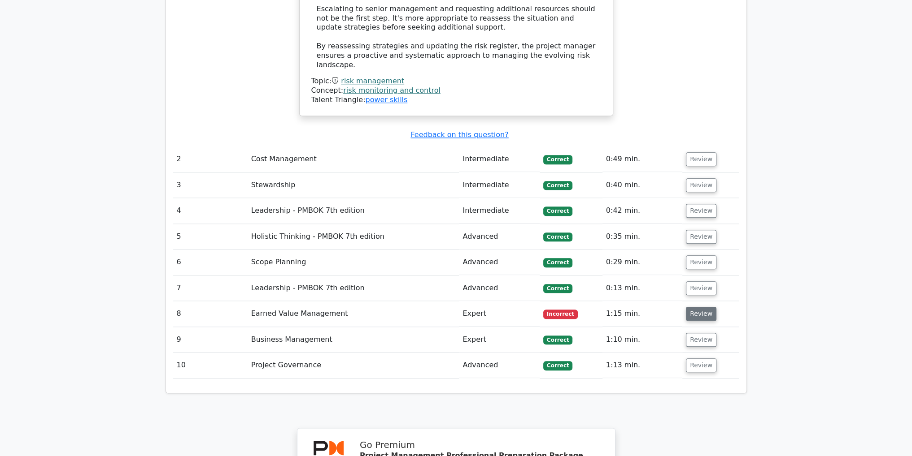
click at [705, 307] on button "Review" at bounding box center [701, 314] width 30 height 14
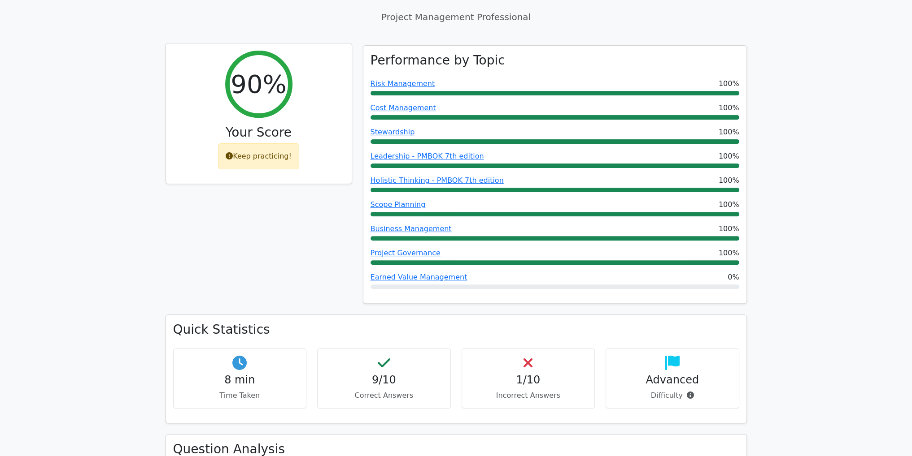
scroll to position [314, 0]
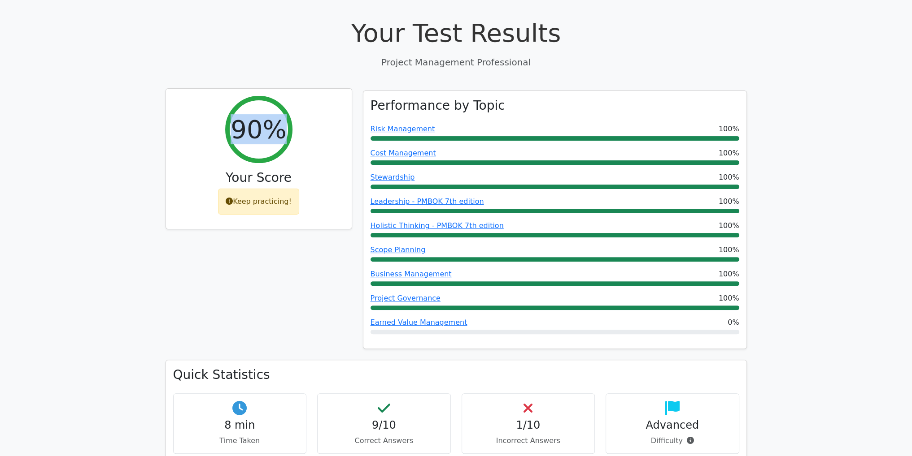
drag, startPoint x: 273, startPoint y: 85, endPoint x: 235, endPoint y: 90, distance: 38.9
click at [235, 96] on div "90%" at bounding box center [258, 129] width 67 height 67
click at [196, 123] on div "90% Your Score Keep practicing!" at bounding box center [259, 159] width 186 height 141
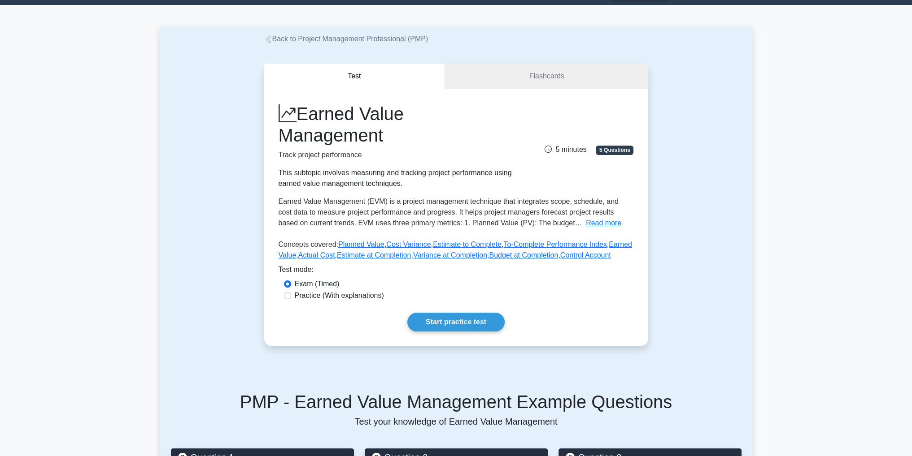
scroll to position [45, 0]
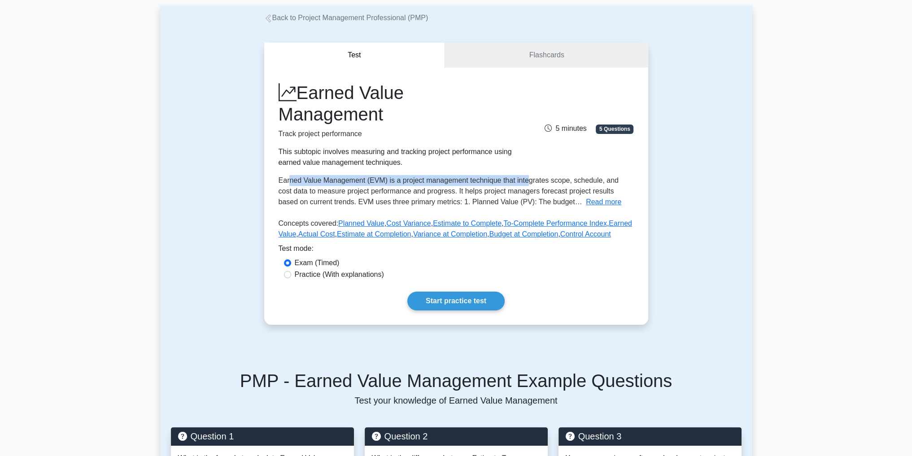
drag, startPoint x: 287, startPoint y: 182, endPoint x: 556, endPoint y: 178, distance: 268.6
click at [536, 178] on span "Earned Value Management (EVM) is a project management technique that integrates…" at bounding box center [448, 191] width 340 height 29
click at [556, 178] on span "Earned Value Management (EVM) is a project management technique that integrates…" at bounding box center [448, 191] width 340 height 29
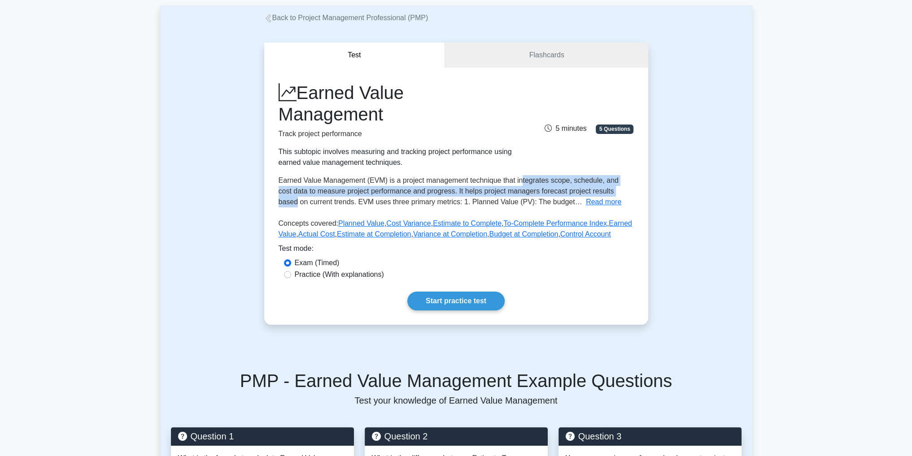
drag, startPoint x: 518, startPoint y: 182, endPoint x: 617, endPoint y: 192, distance: 98.8
click at [617, 192] on span "Earned Value Management (EVM) is a project management technique that integrates…" at bounding box center [448, 191] width 340 height 29
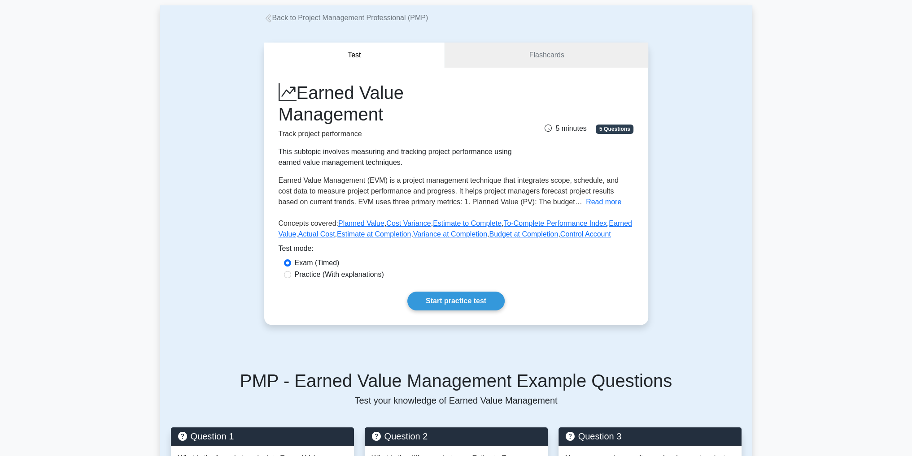
click at [586, 205] on button "Read more" at bounding box center [603, 202] width 35 height 11
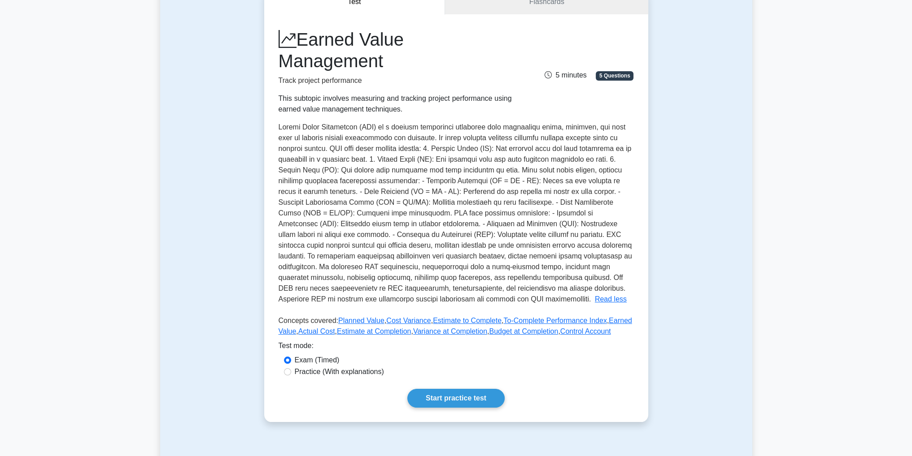
scroll to position [90, 0]
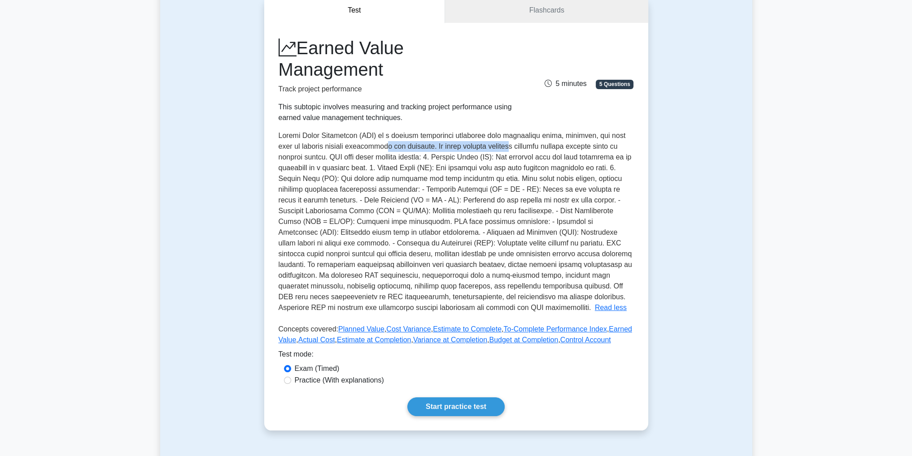
drag, startPoint x: 393, startPoint y: 148, endPoint x: 529, endPoint y: 150, distance: 135.9
click at [529, 150] on span at bounding box center [454, 222] width 353 height 180
click at [534, 151] on span at bounding box center [454, 222] width 353 height 180
drag, startPoint x: 341, startPoint y: 158, endPoint x: 409, endPoint y: 161, distance: 68.2
click at [409, 161] on span at bounding box center [454, 222] width 353 height 180
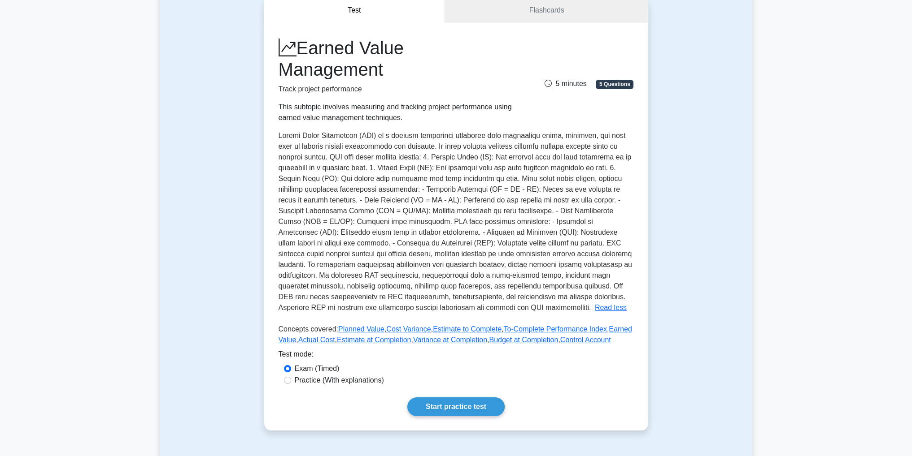
click at [443, 160] on span at bounding box center [454, 222] width 353 height 180
click at [547, 9] on link "Flashcards" at bounding box center [546, 11] width 203 height 26
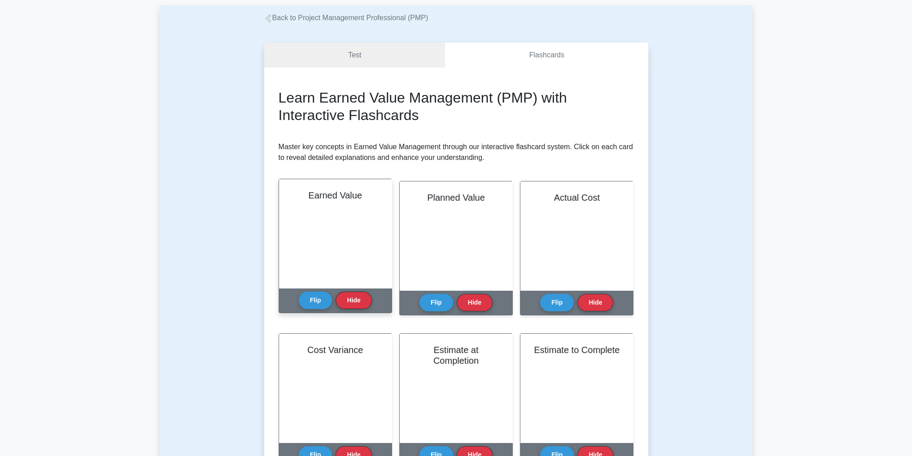
scroll to position [90, 0]
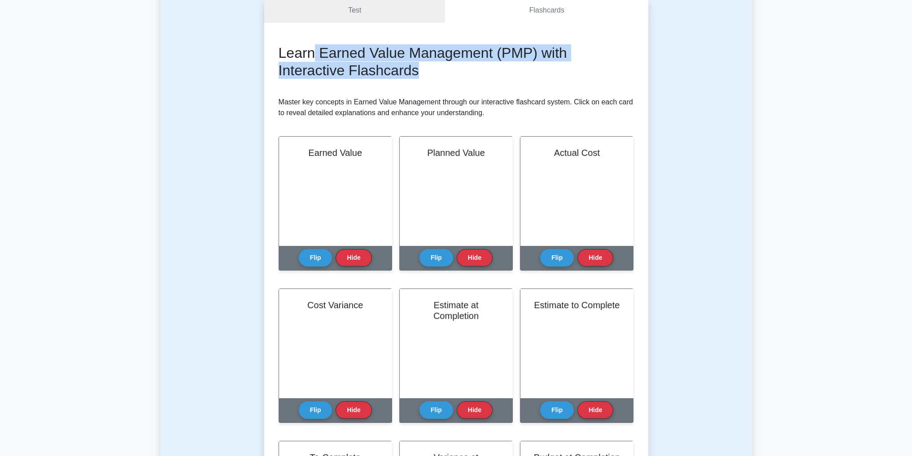
drag, startPoint x: 313, startPoint y: 53, endPoint x: 504, endPoint y: 65, distance: 191.9
click at [500, 63] on h2 "Learn Earned Value Management (PMP) with Interactive Flashcards" at bounding box center [455, 61] width 355 height 35
click at [520, 81] on div "Learn Earned Value Management (PMP) with Interactive Flashcards Master key conc…" at bounding box center [455, 391] width 355 height 695
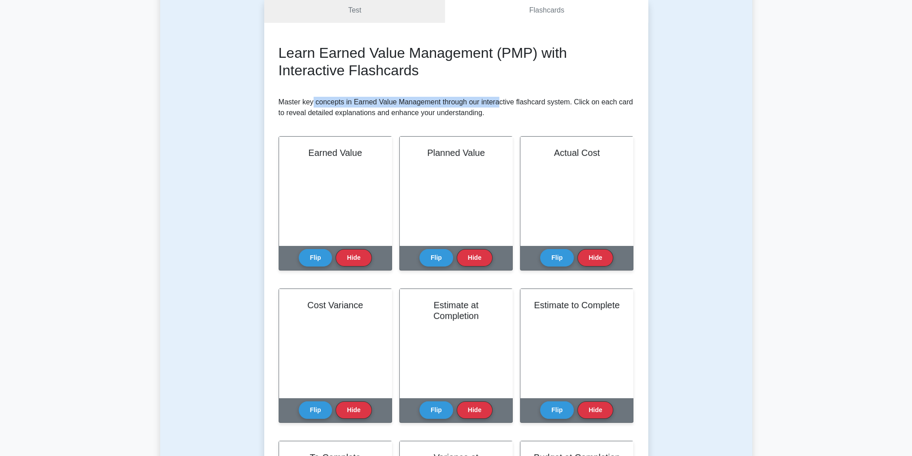
drag, startPoint x: 384, startPoint y: 102, endPoint x: 501, endPoint y: 107, distance: 117.6
click at [499, 105] on p "Master key concepts in Earned Value Management through our interactive flashcar…" at bounding box center [455, 108] width 355 height 22
click at [501, 107] on p "Master key concepts in Earned Value Management through our interactive flashcar…" at bounding box center [455, 108] width 355 height 22
drag, startPoint x: 407, startPoint y: 104, endPoint x: 566, endPoint y: 104, distance: 158.7
click at [565, 104] on p "Master key concepts in Earned Value Management through our interactive flashcar…" at bounding box center [455, 108] width 355 height 22
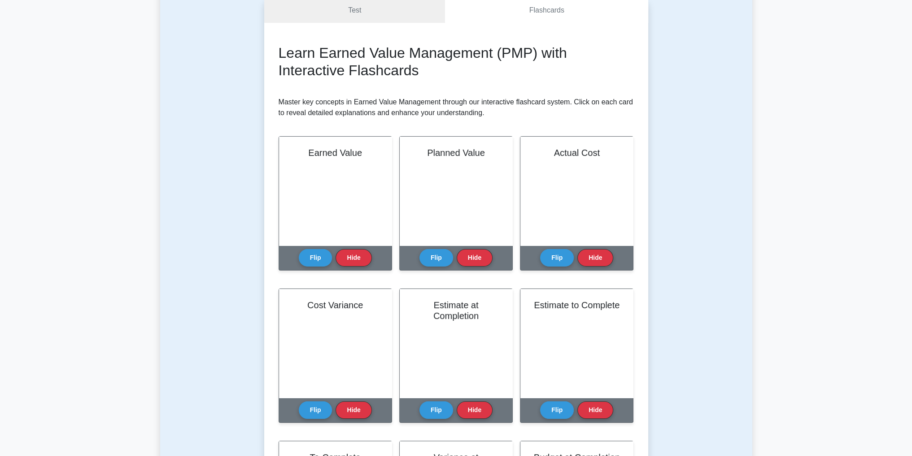
click at [570, 107] on p "Master key concepts in Earned Value Management through our interactive flashcar…" at bounding box center [455, 108] width 355 height 22
click at [335, 210] on div "Earned Value" at bounding box center [335, 189] width 113 height 109
click at [311, 256] on button "Flip" at bounding box center [316, 255] width 34 height 17
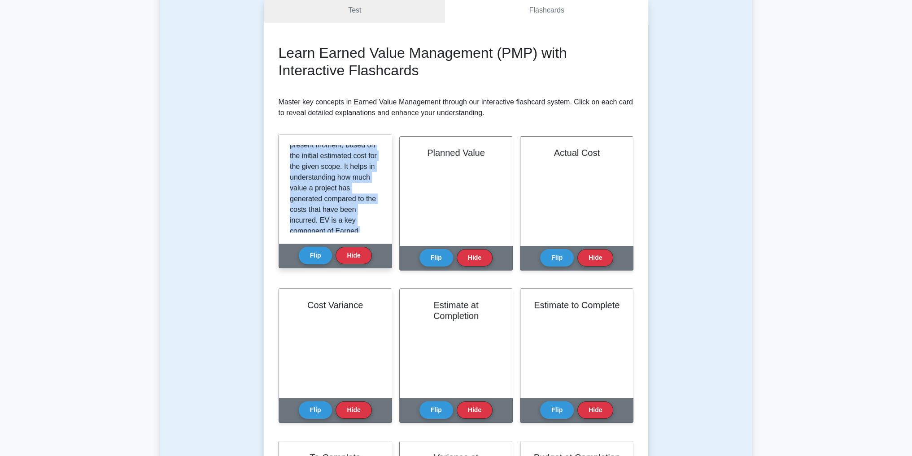
drag, startPoint x: 299, startPoint y: 204, endPoint x: 359, endPoint y: 230, distance: 65.3
click at [359, 230] on p "Earned Value (EV) is a comprehensive metric used to measure a project's health,…" at bounding box center [333, 178] width 87 height 226
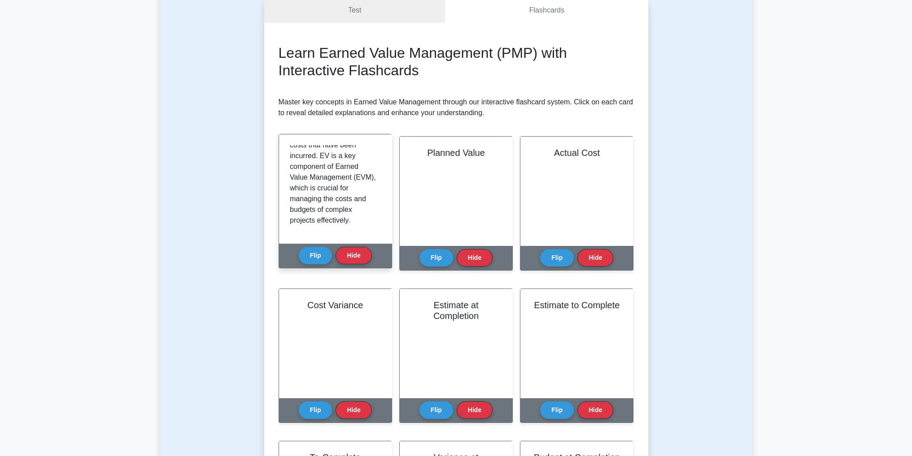
click at [359, 212] on p "Earned Value (EV) is a comprehensive metric used to measure a project's health,…" at bounding box center [333, 113] width 87 height 226
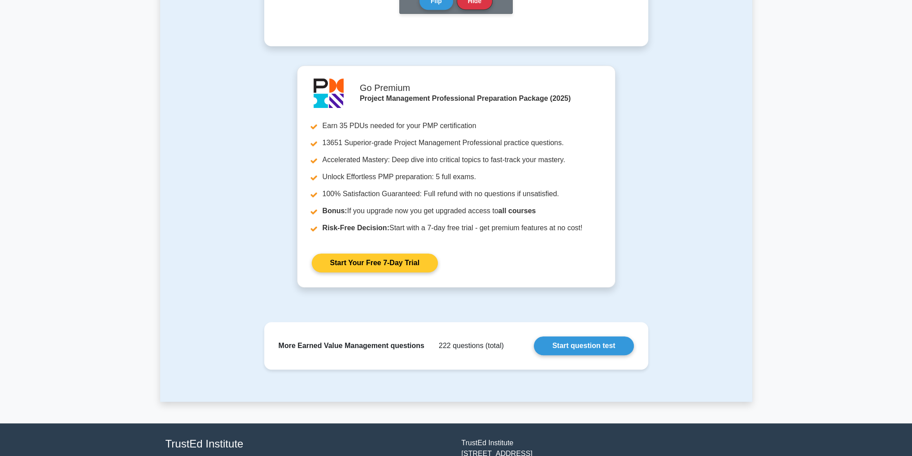
scroll to position [807, 0]
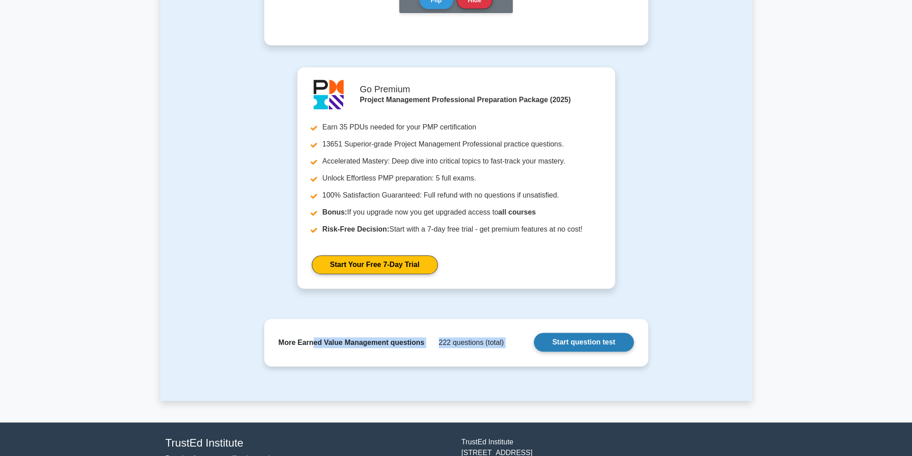
drag, startPoint x: 316, startPoint y: 343, endPoint x: 469, endPoint y: 346, distance: 153.4
click at [457, 344] on div "More Earned Value Management questions 222 questions (total) Start question test" at bounding box center [455, 342] width 369 height 33
drag, startPoint x: 499, startPoint y: 356, endPoint x: 495, endPoint y: 350, distance: 6.6
click at [499, 356] on div "More Earned Value Management questions 222 questions (total) Start question test" at bounding box center [455, 342] width 369 height 33
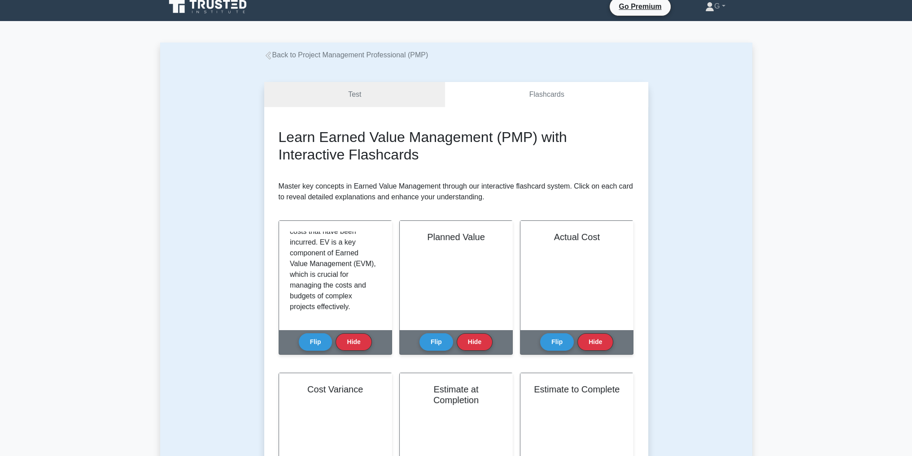
scroll to position [0, 0]
